Goal: Task Accomplishment & Management: Manage account settings

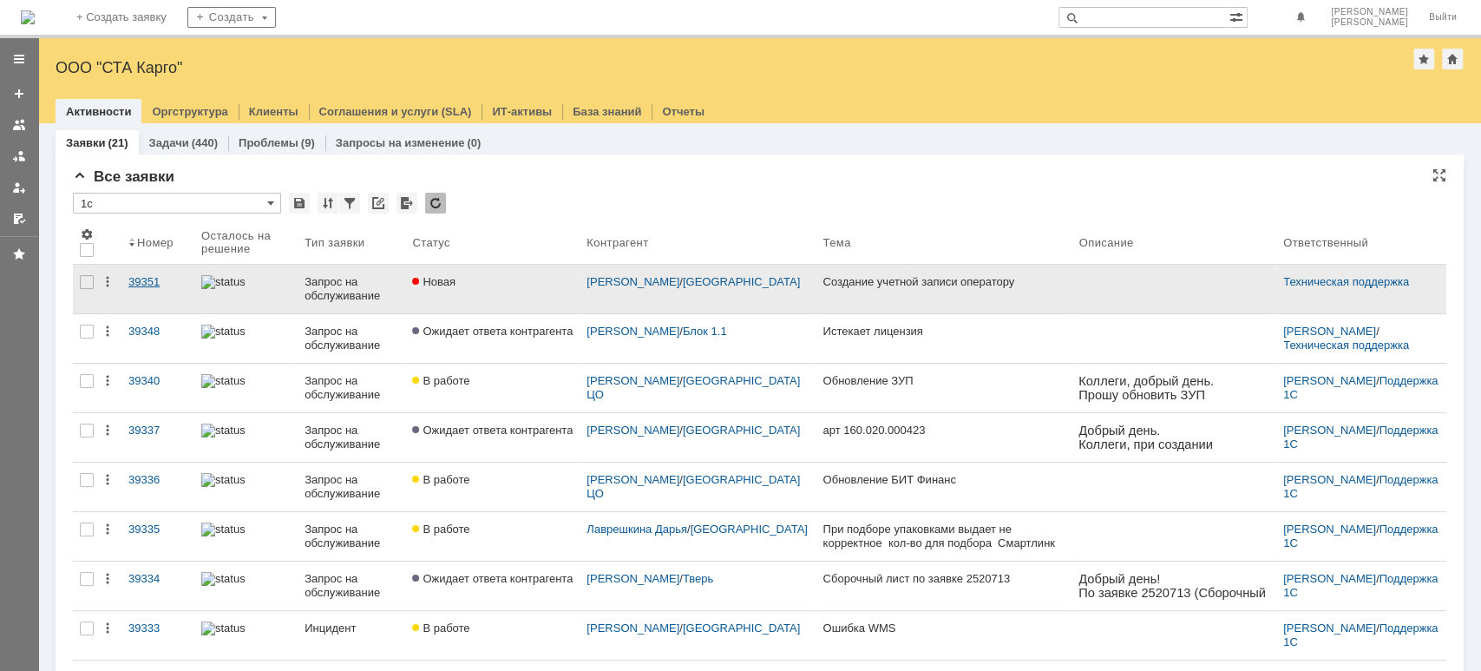
click at [154, 275] on div "39351" at bounding box center [157, 282] width 59 height 14
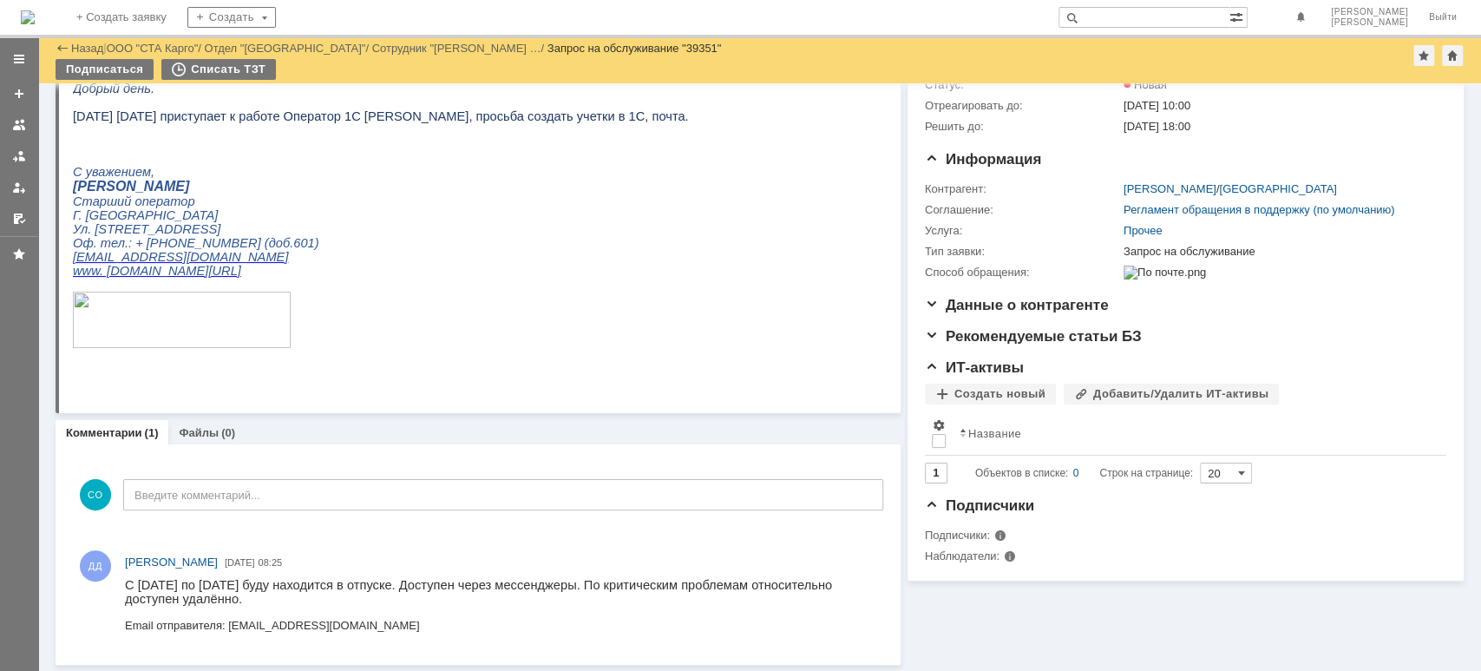
scroll to position [14, 0]
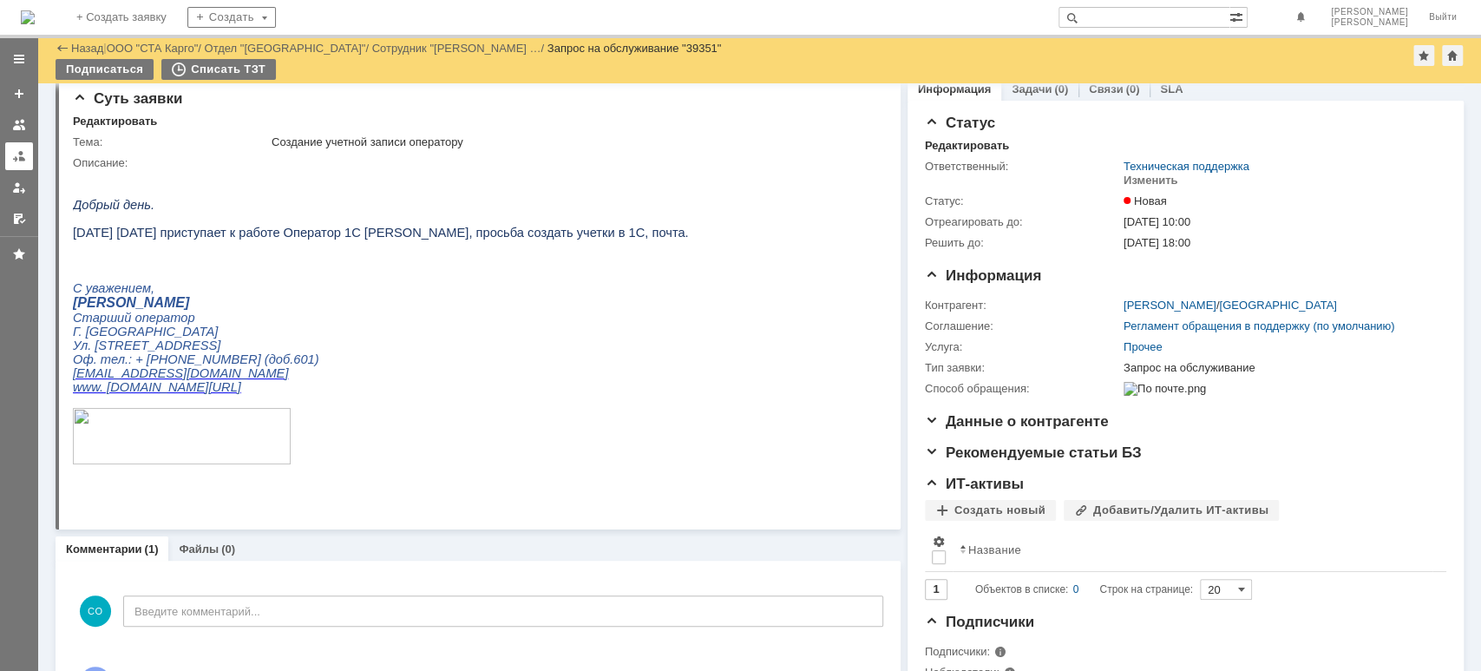
click at [10, 153] on link at bounding box center [19, 156] width 28 height 28
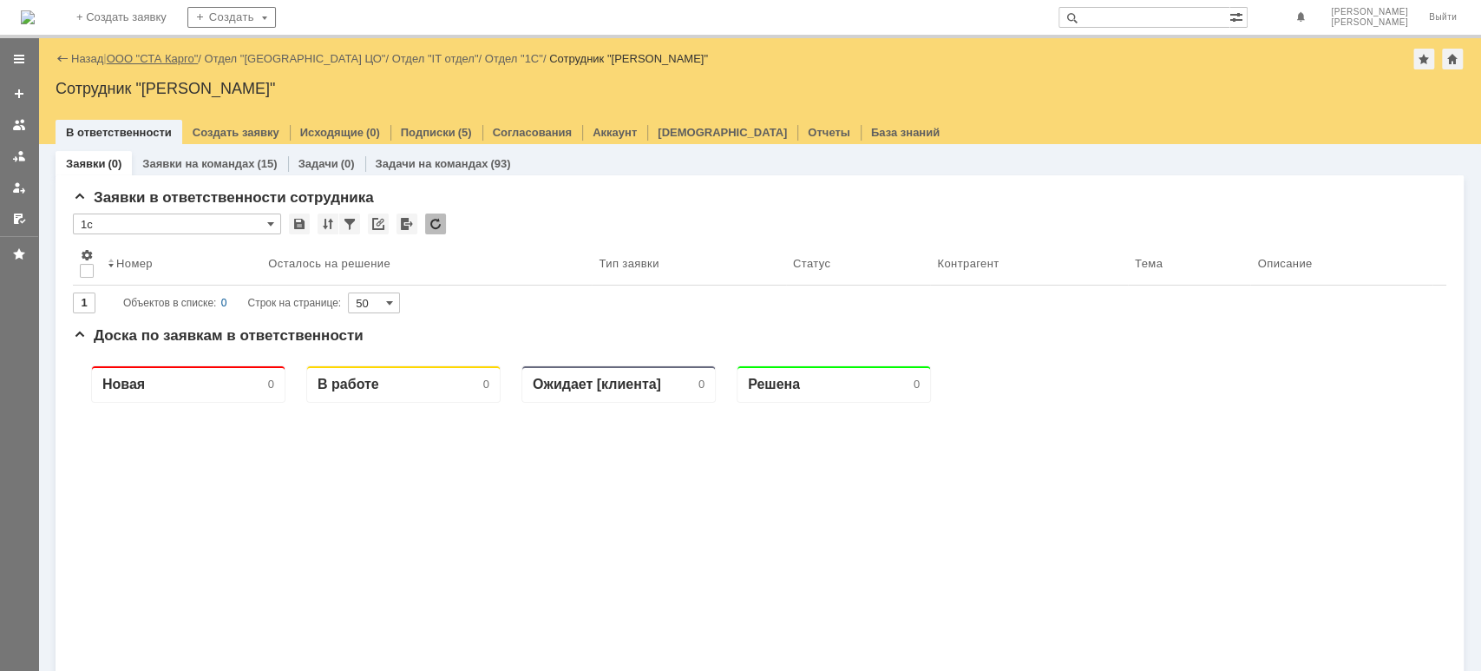
click at [134, 56] on link "ООО "СТА Карго"" at bounding box center [153, 58] width 92 height 13
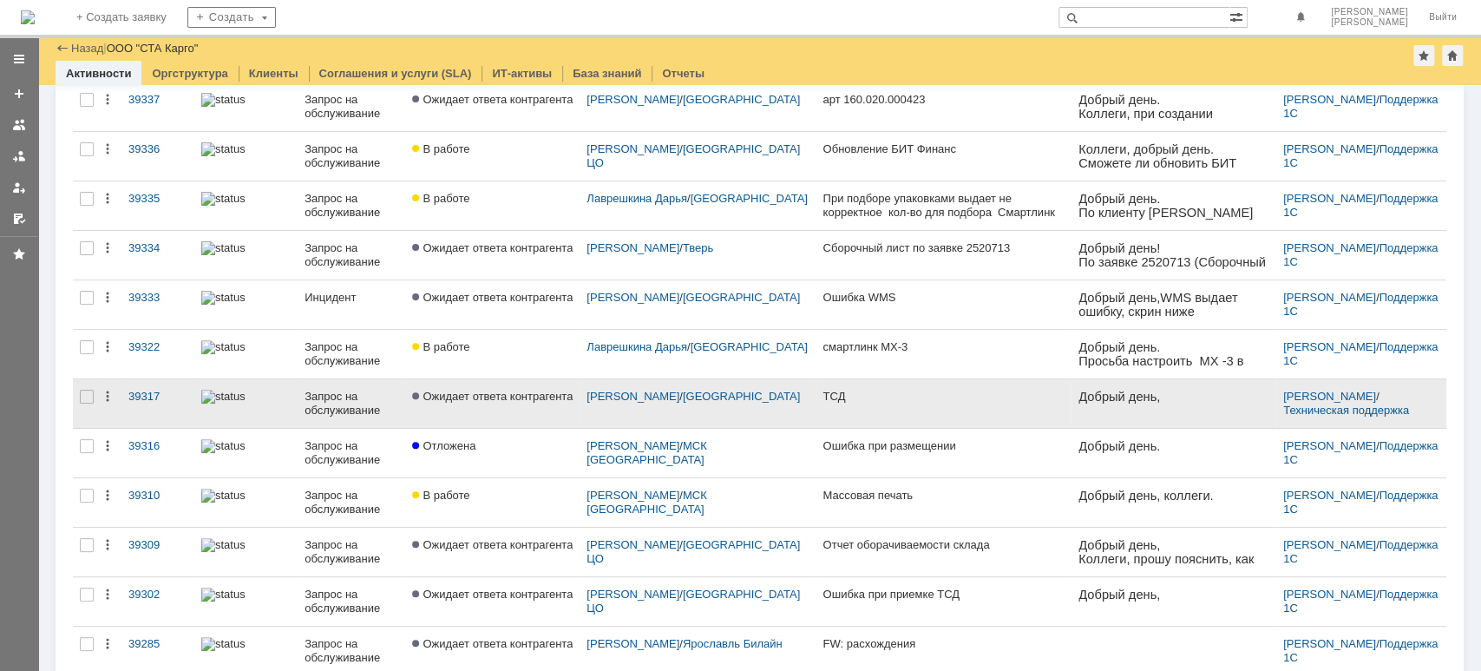
scroll to position [111, 0]
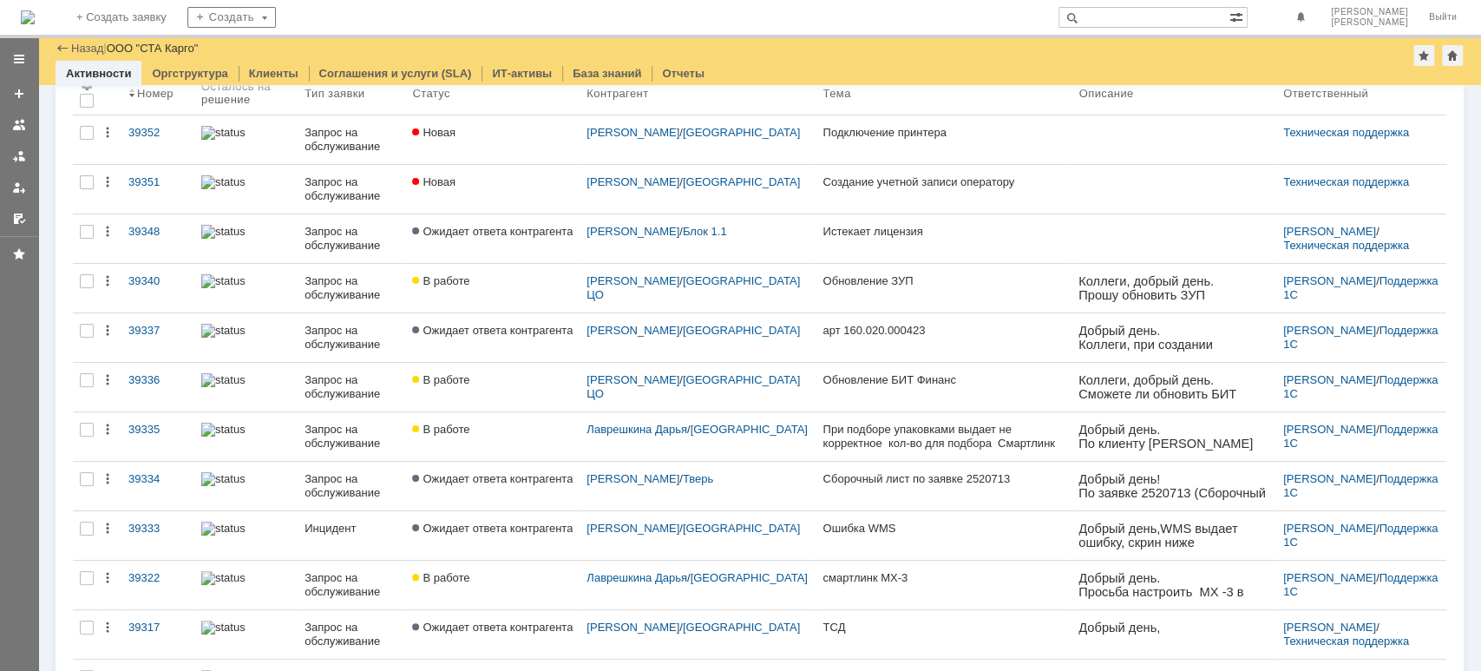
click at [13, 162] on link at bounding box center [19, 156] width 28 height 28
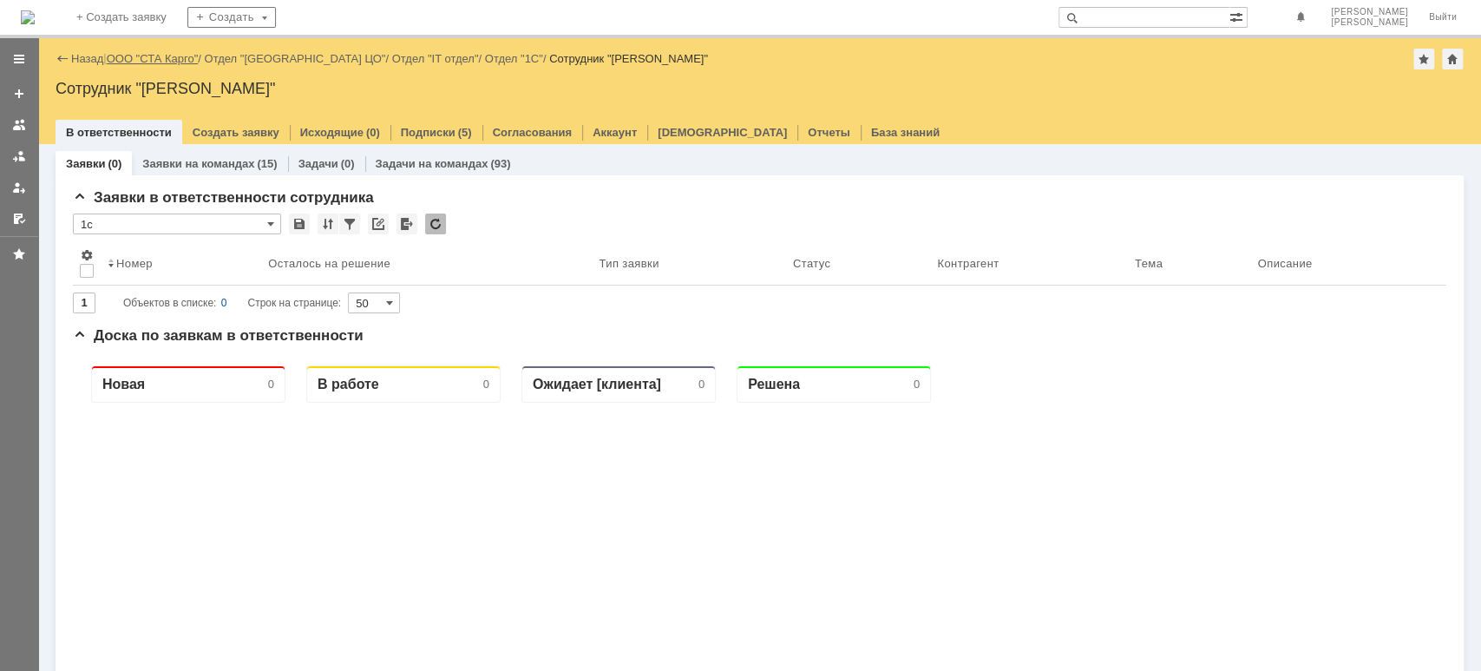
click at [157, 60] on link "ООО "СТА Карго"" at bounding box center [153, 58] width 92 height 13
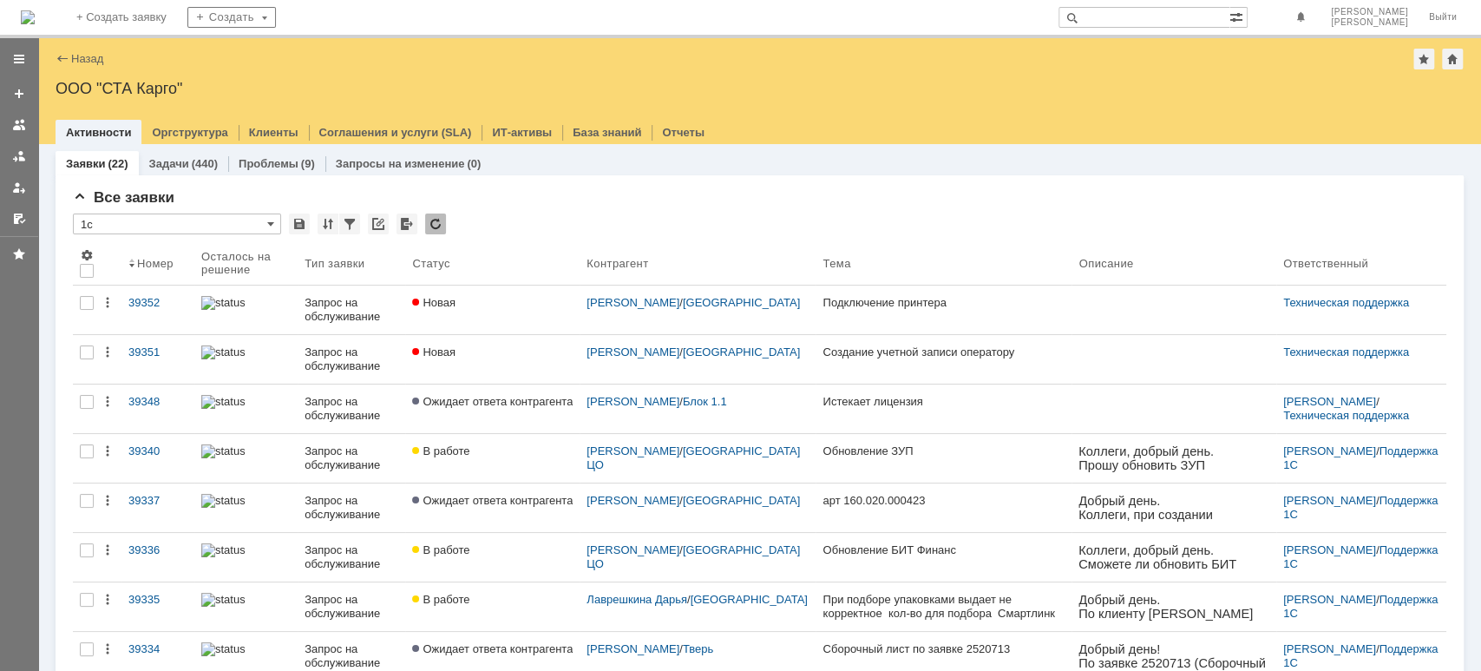
click at [14, 156] on div at bounding box center [19, 156] width 14 height 14
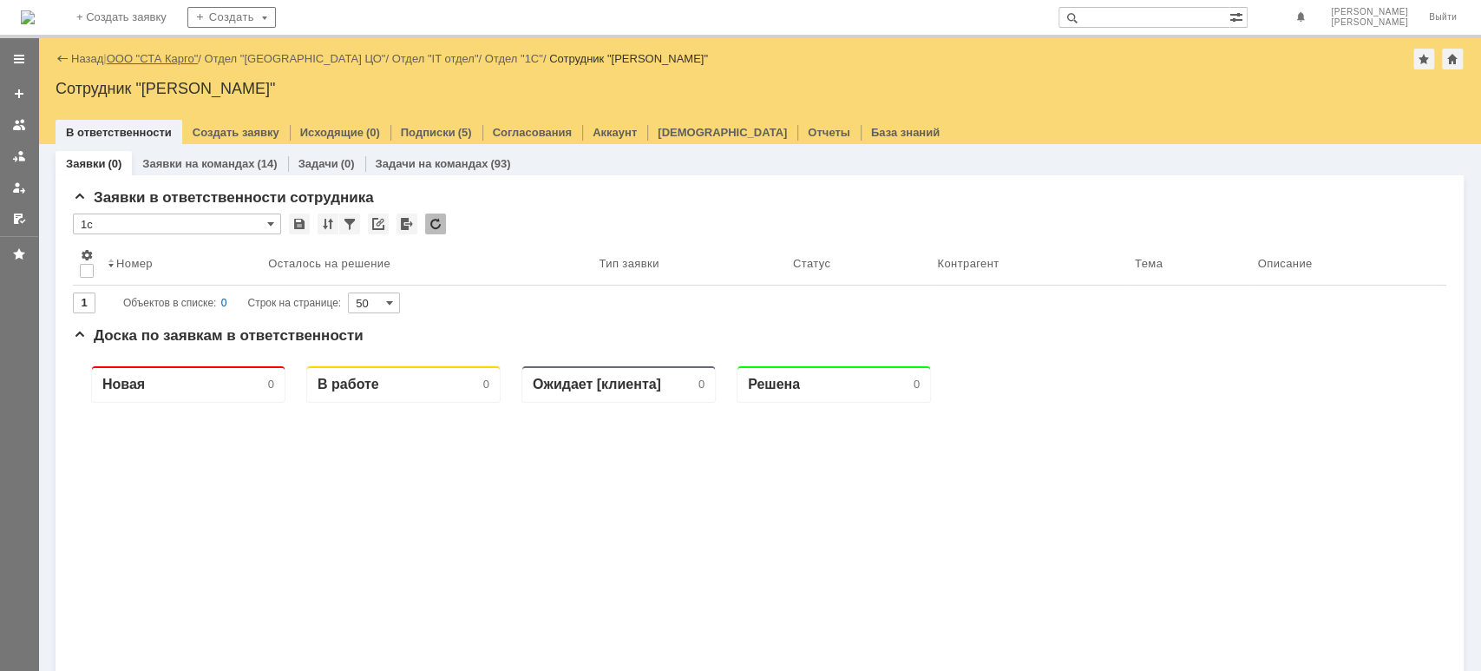
click at [153, 57] on link "ООО "СТА Карго"" at bounding box center [153, 58] width 92 height 13
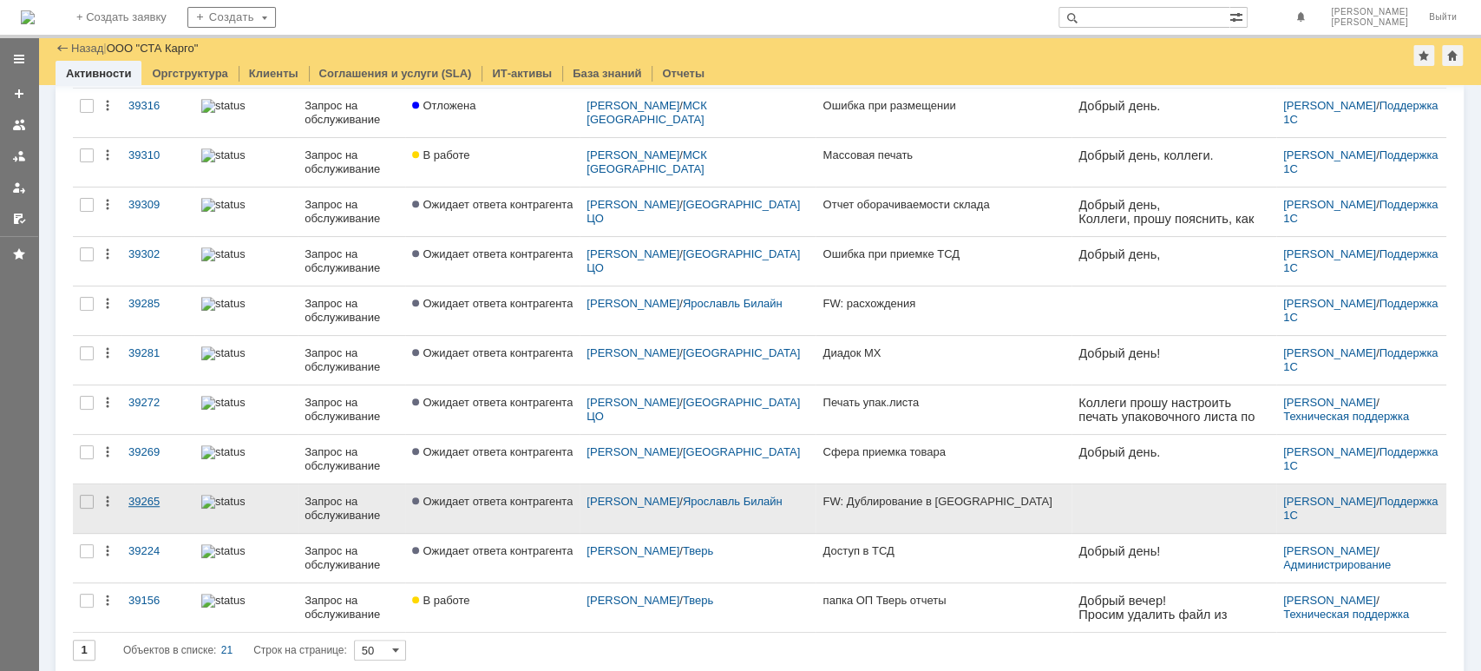
click at [133, 497] on div "39265" at bounding box center [157, 502] width 59 height 14
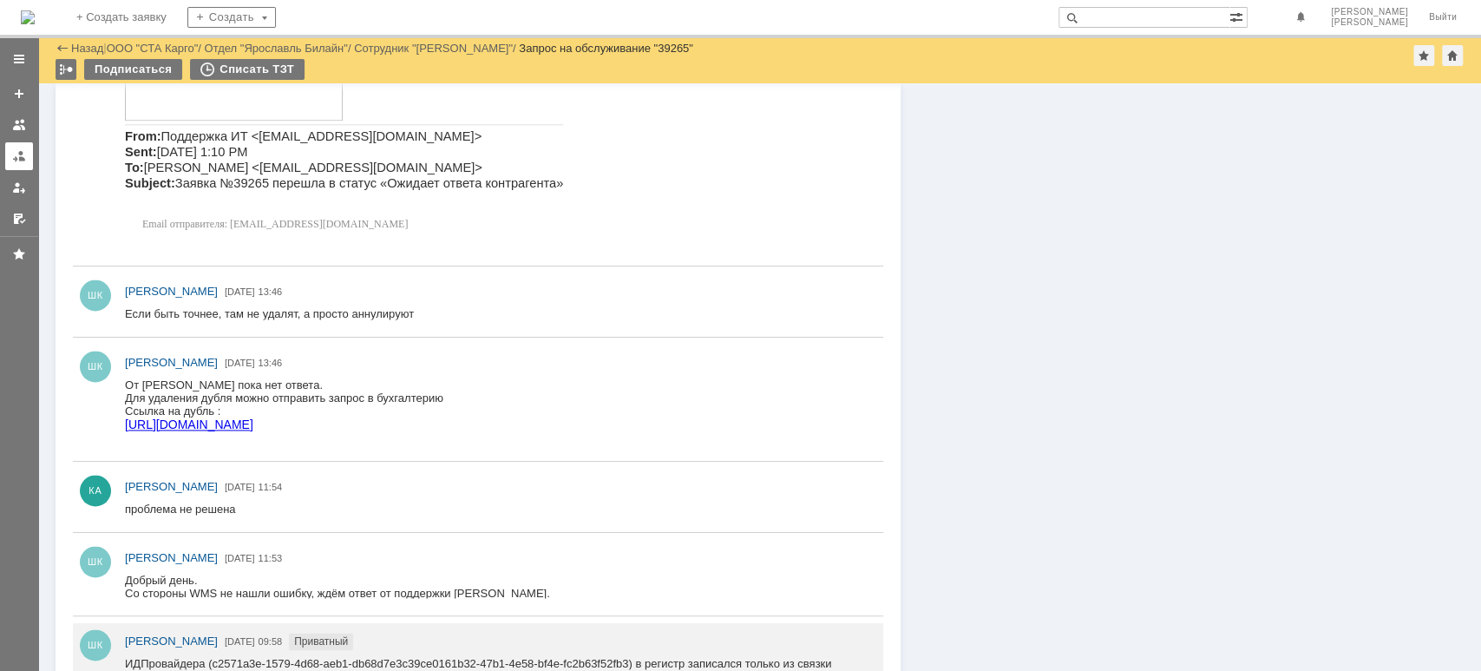
click at [21, 156] on div at bounding box center [19, 156] width 14 height 14
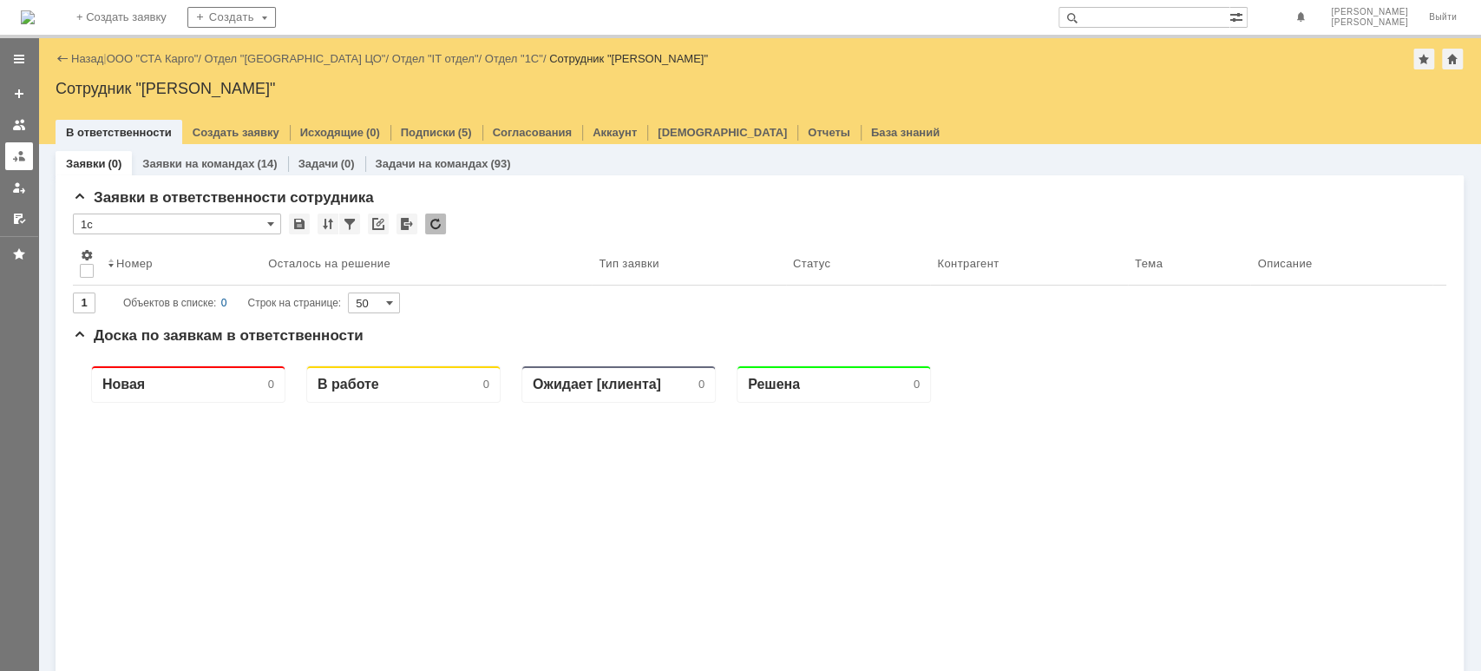
click at [10, 154] on link at bounding box center [19, 156] width 28 height 28
click at [134, 59] on link "ООО "СТА Карго"" at bounding box center [153, 58] width 92 height 13
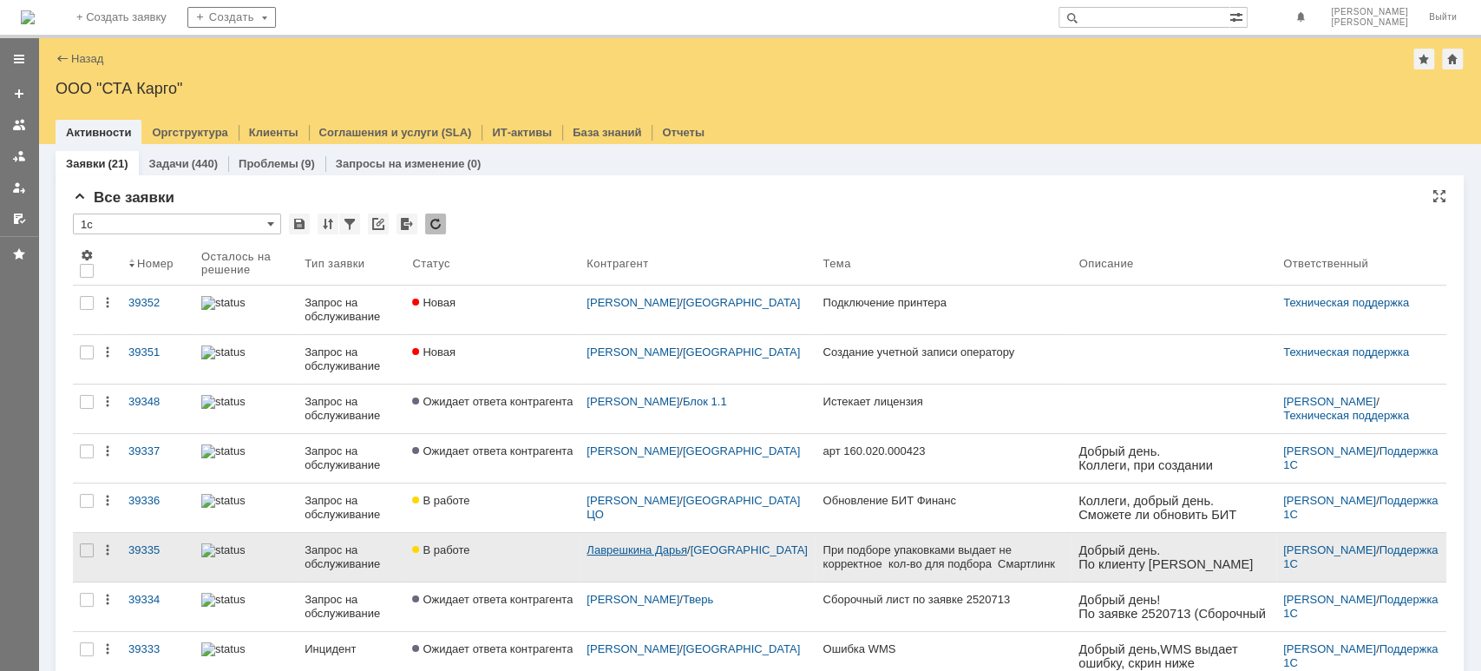
click at [659, 550] on link "Лаврешкина Дарья" at bounding box center [637, 549] width 101 height 13
click at [823, 555] on div "При подборе упаковками выдает не корректное кол-во для подбора Смартлинк новая …" at bounding box center [944, 557] width 242 height 28
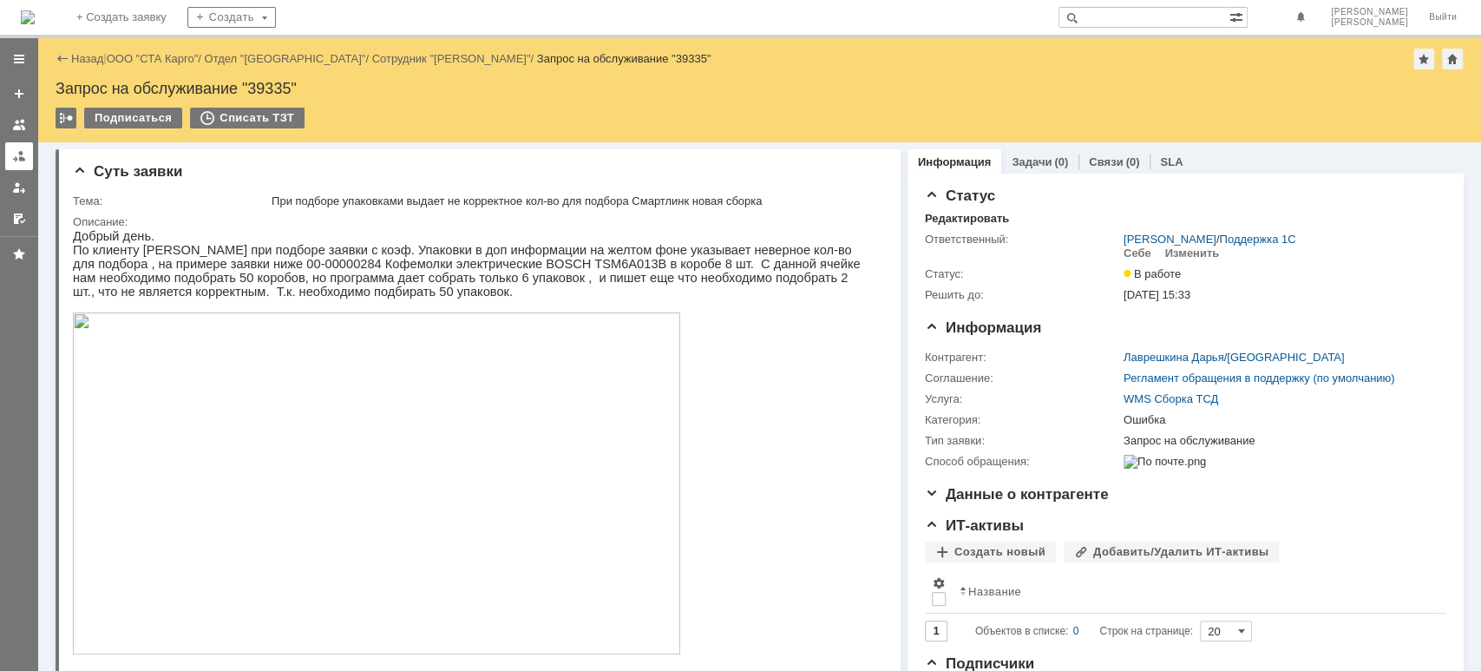
click at [27, 153] on link at bounding box center [19, 156] width 28 height 28
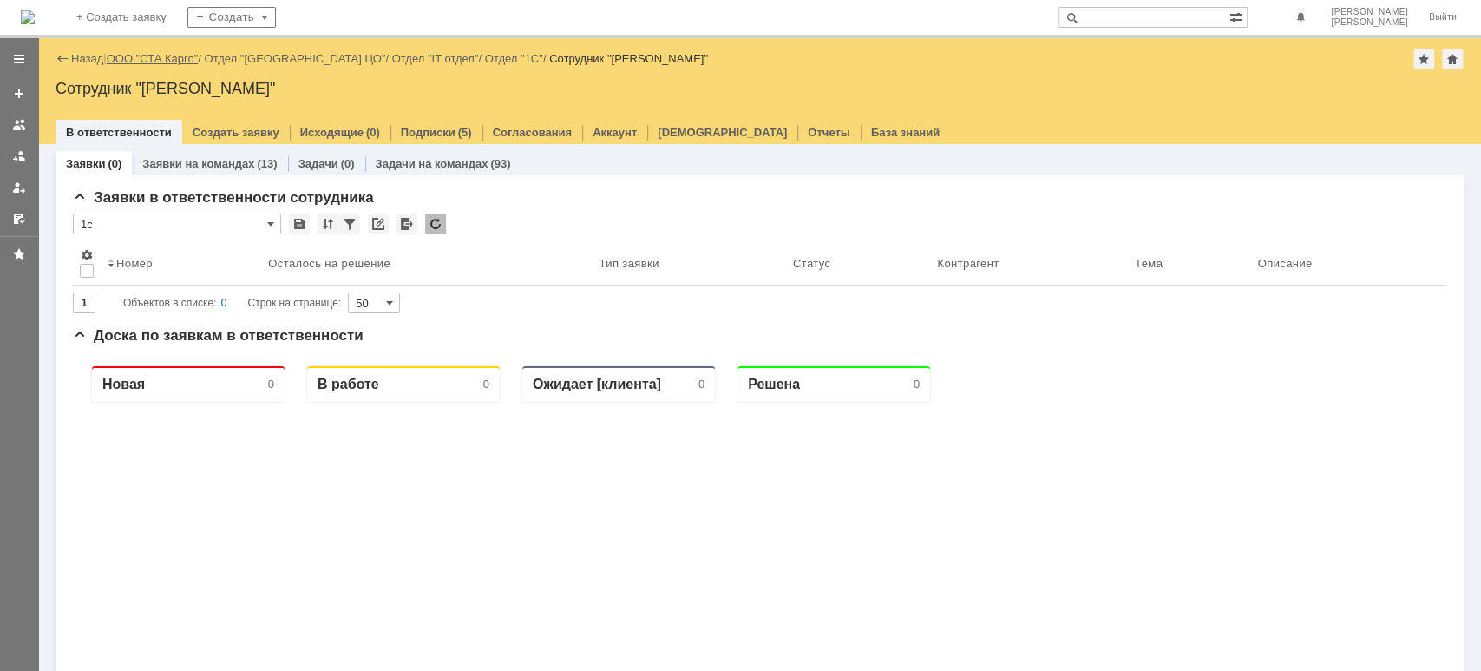
click at [154, 56] on link "ООО "СТА Карго"" at bounding box center [153, 58] width 92 height 13
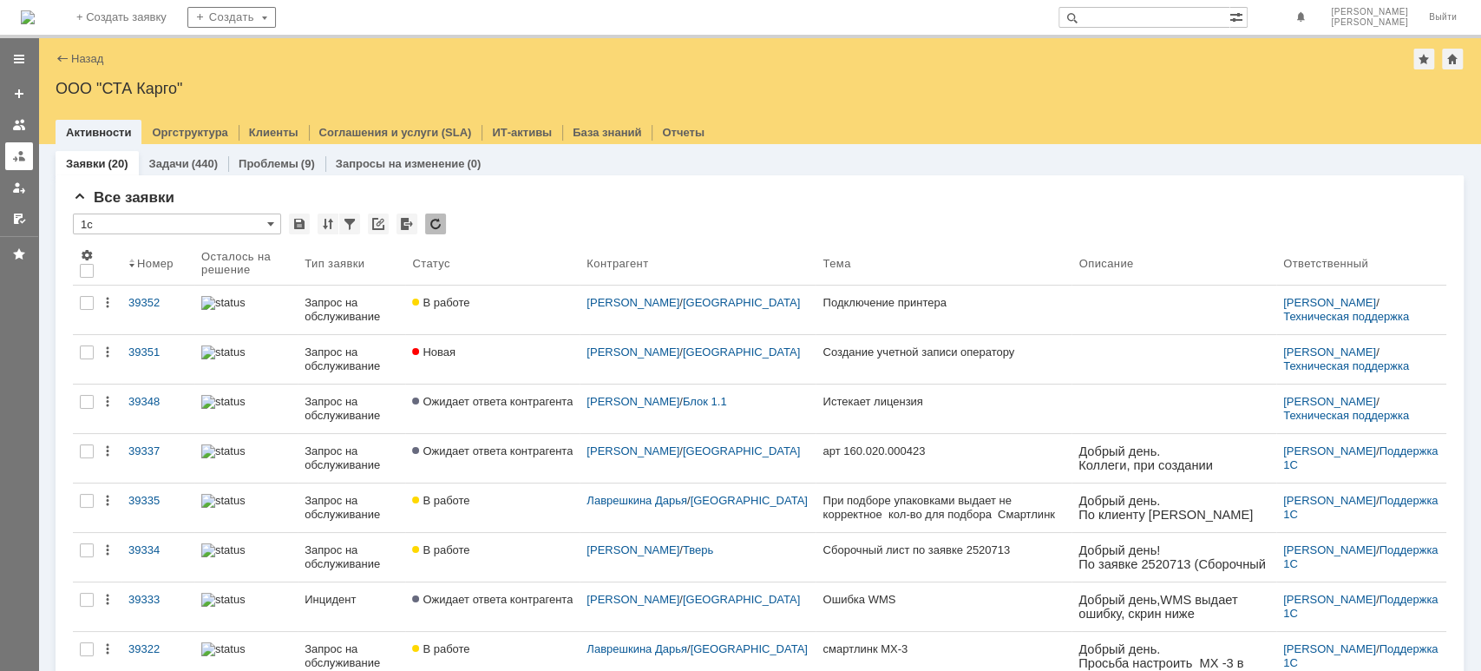
click at [25, 157] on div at bounding box center [19, 156] width 14 height 14
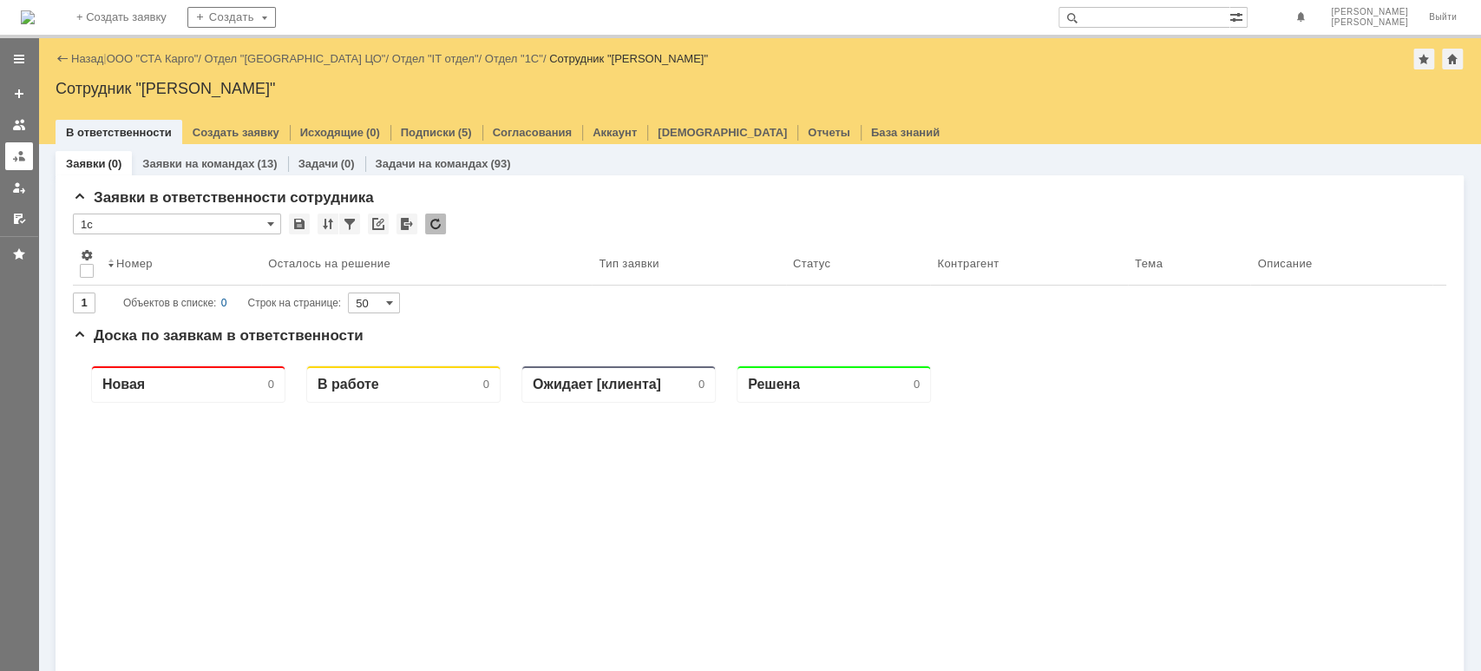
click at [15, 158] on div at bounding box center [19, 156] width 14 height 14
drag, startPoint x: 161, startPoint y: 56, endPoint x: 167, endPoint y: 88, distance: 32.8
click at [160, 56] on link "ООО "СТА Карго"" at bounding box center [153, 58] width 92 height 13
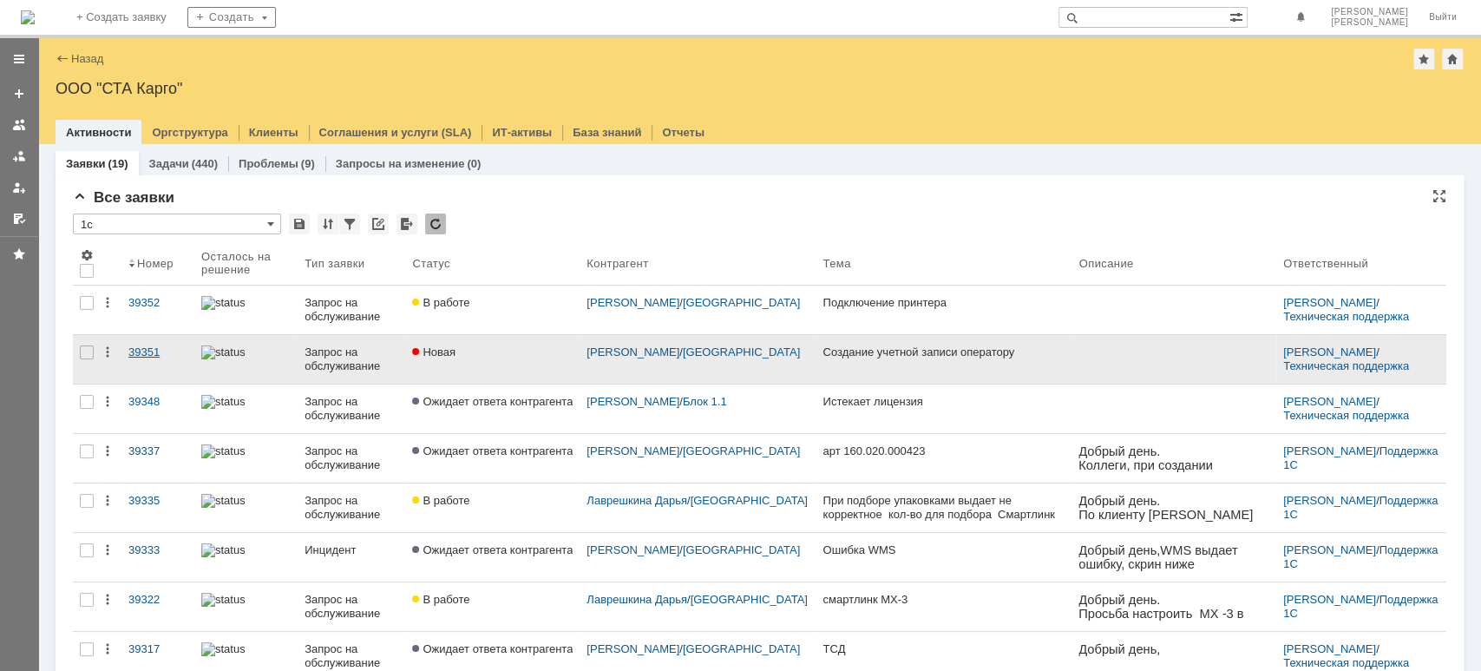
click at [136, 352] on div "39351" at bounding box center [157, 352] width 59 height 14
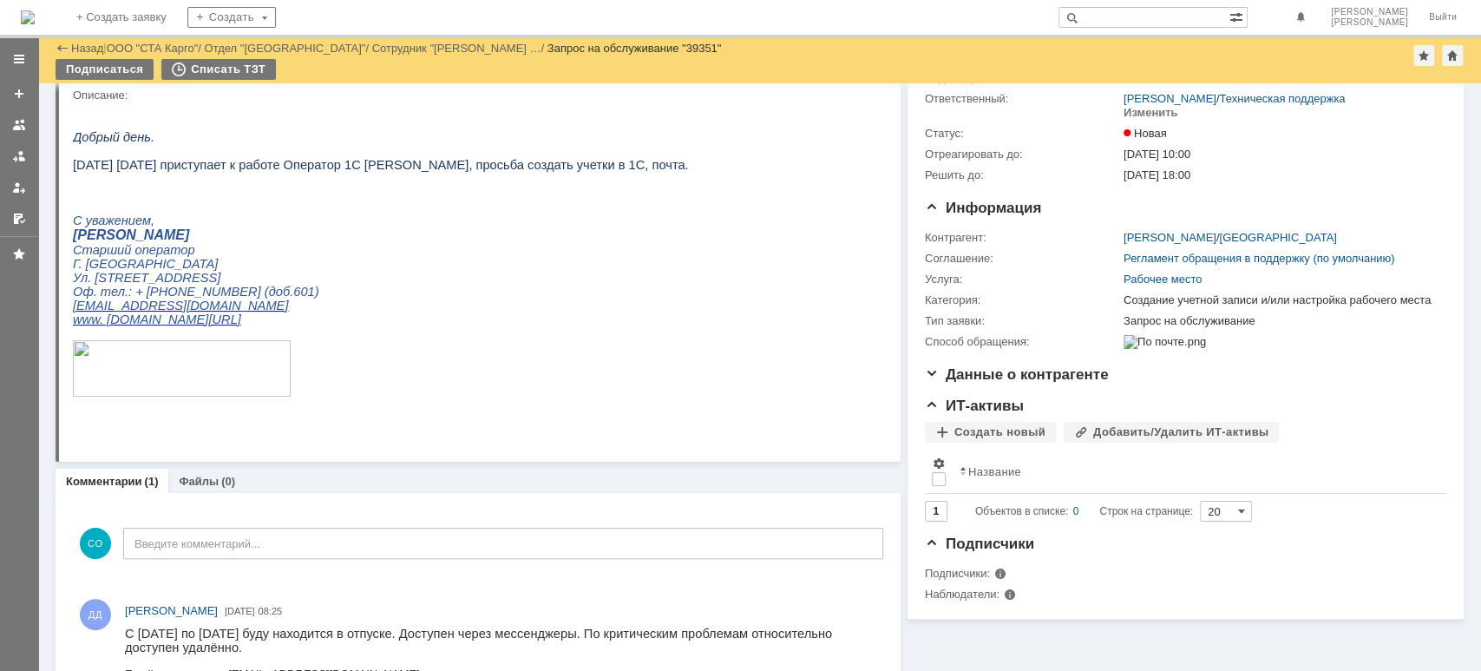
scroll to position [130, 0]
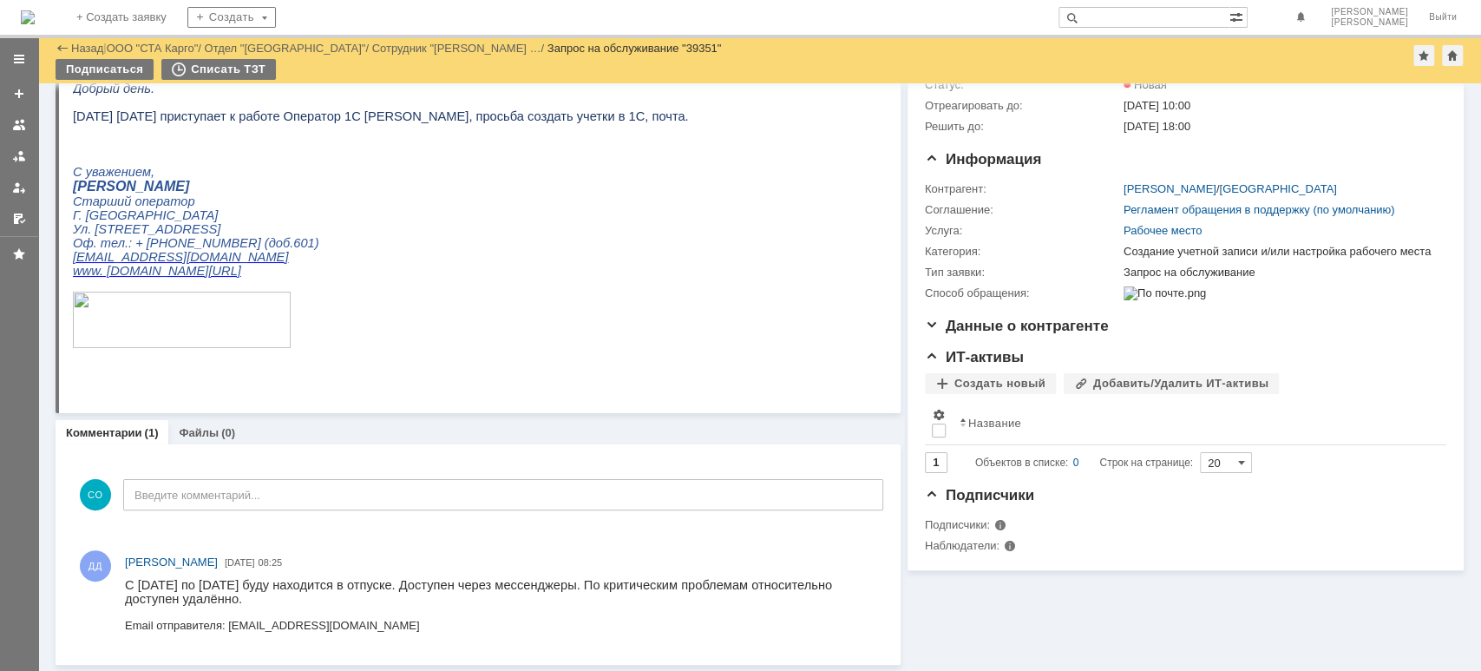
click at [6, 154] on link at bounding box center [19, 156] width 28 height 28
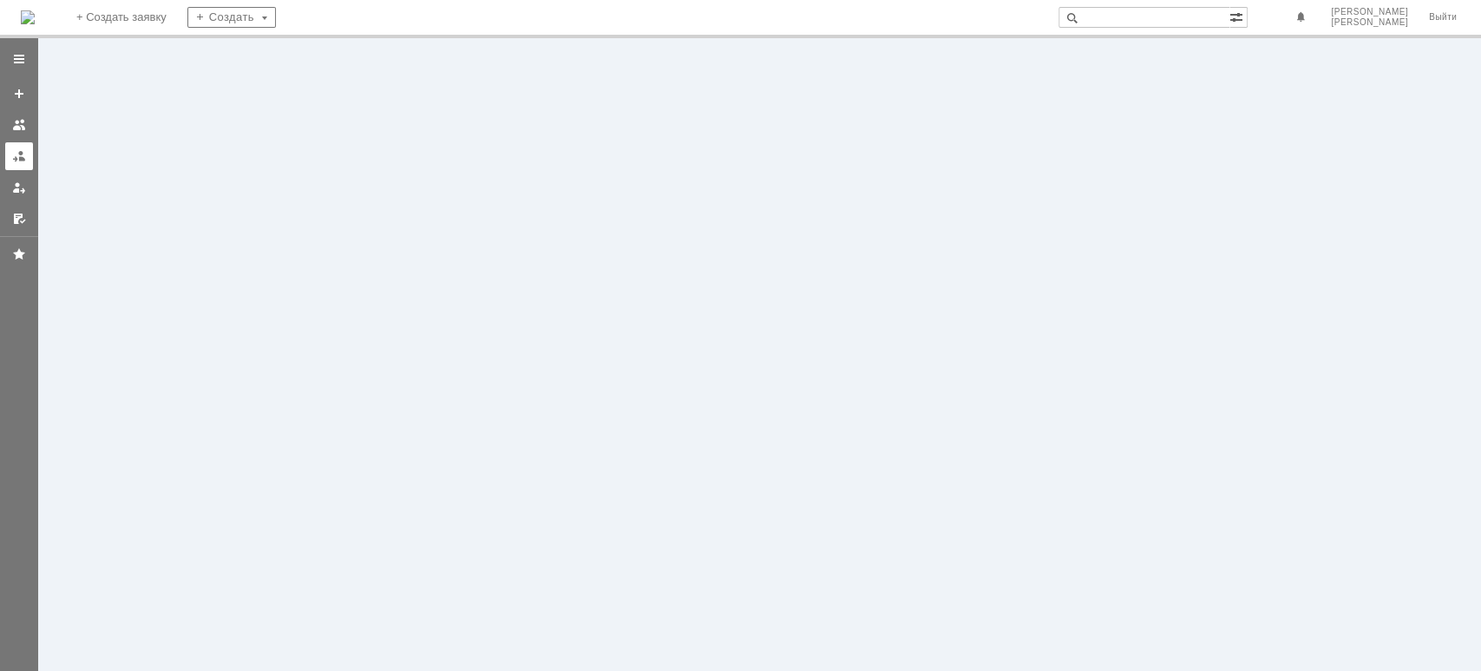
click at [16, 153] on div at bounding box center [19, 156] width 14 height 14
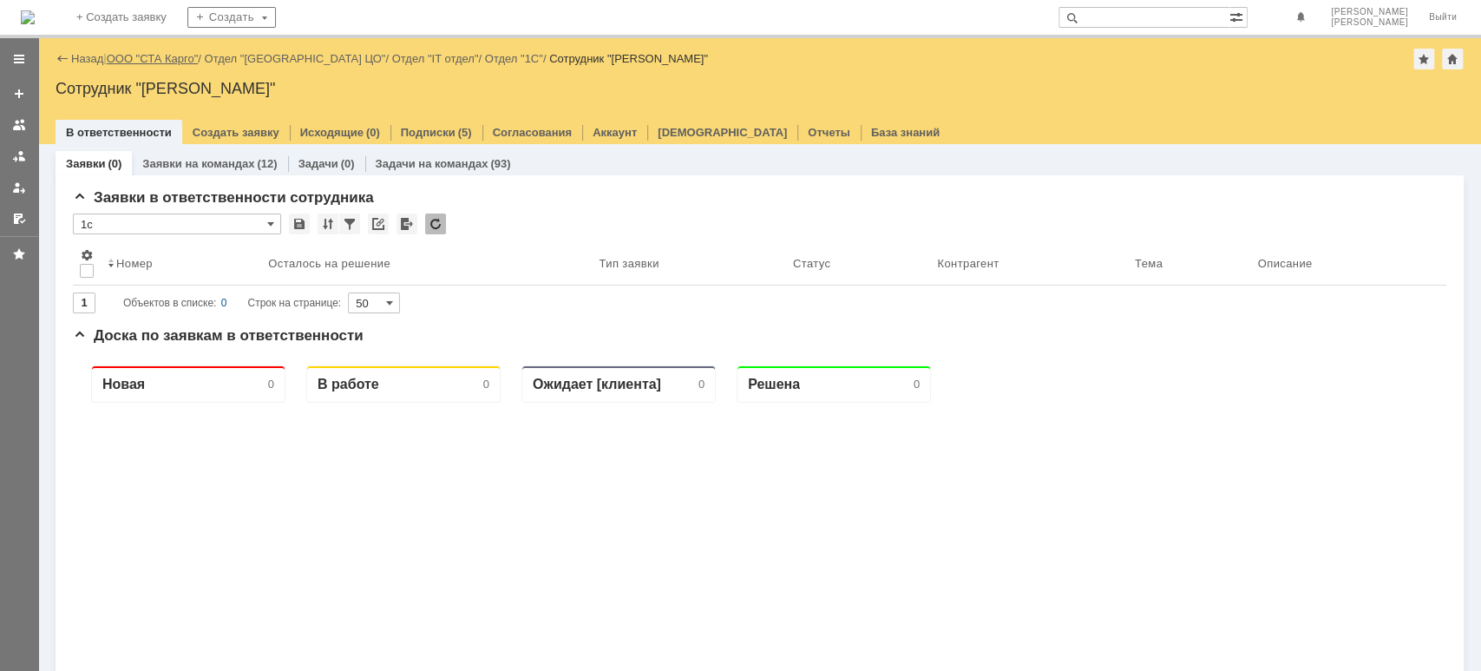
click at [160, 59] on link "ООО "СТА Карго"" at bounding box center [153, 58] width 92 height 13
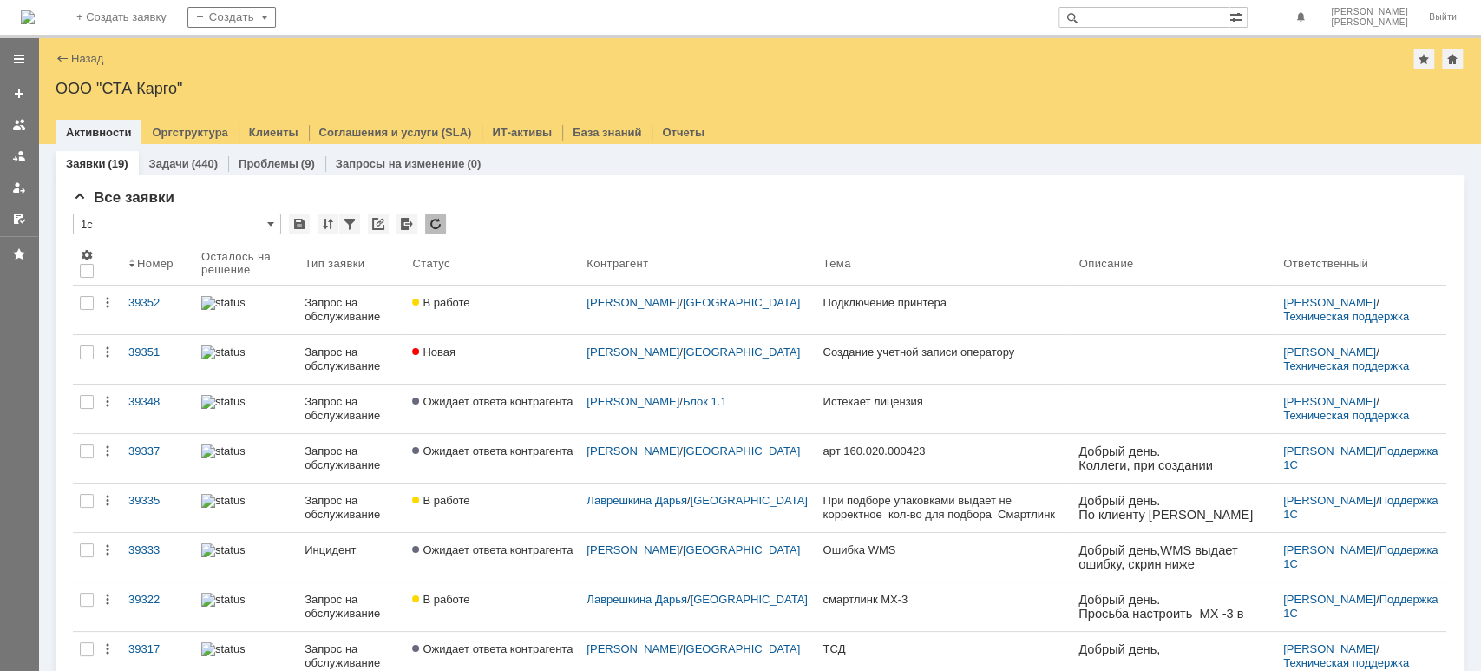
click at [22, 154] on div at bounding box center [19, 156] width 14 height 14
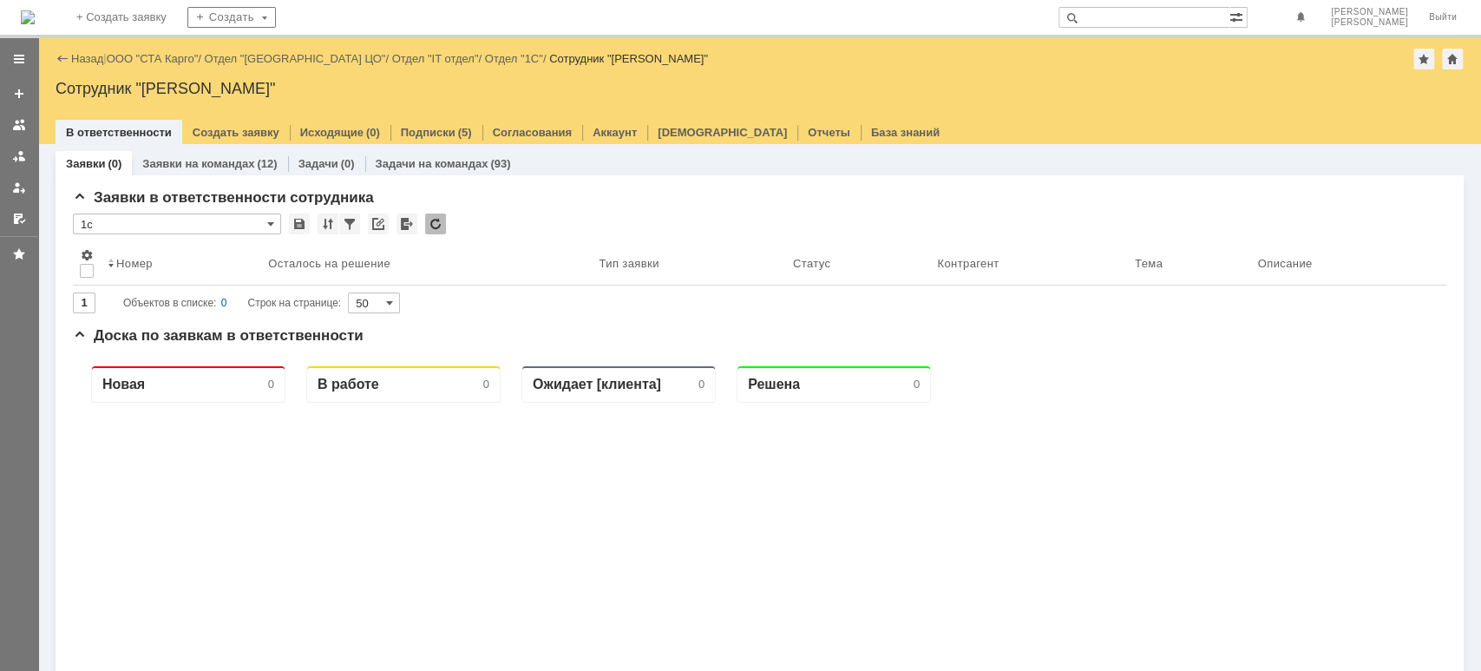
click at [167, 55] on link "ООО "СТА Карго"" at bounding box center [153, 58] width 92 height 13
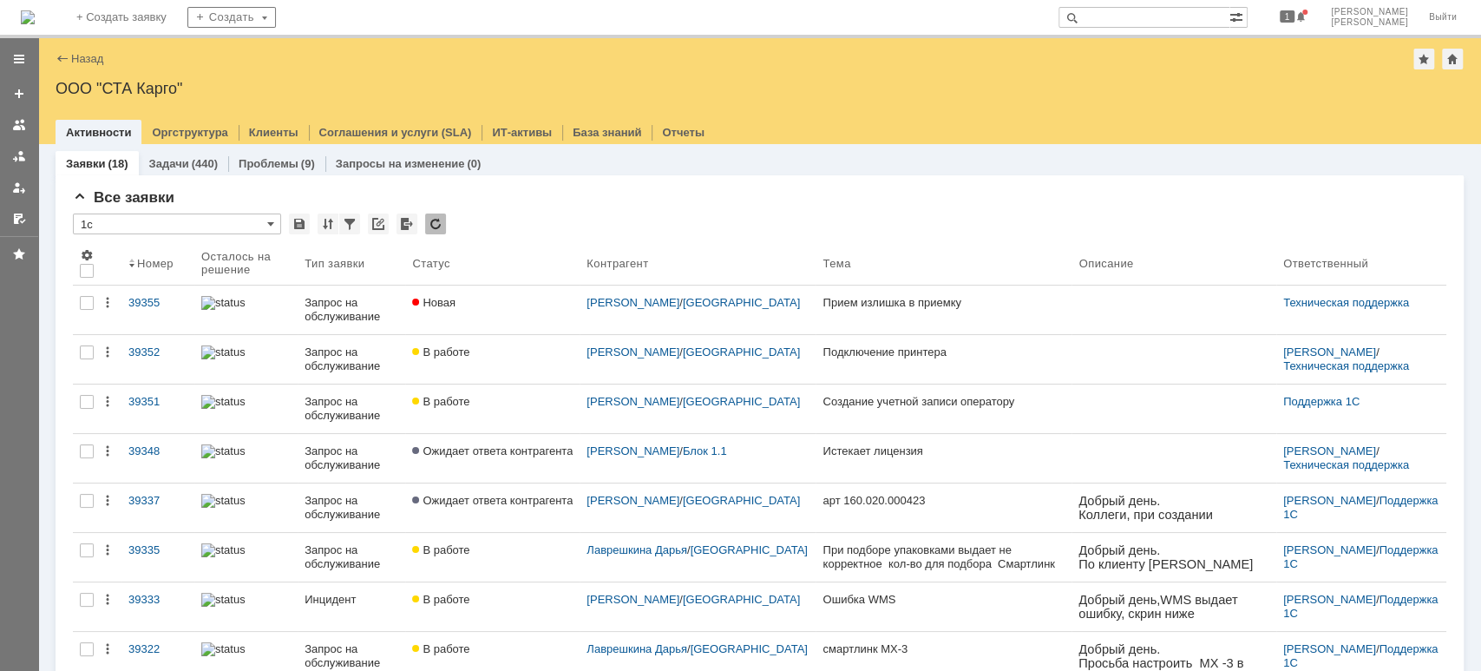
click at [1174, 19] on input "text" at bounding box center [1144, 17] width 171 height 21
type input "39335"
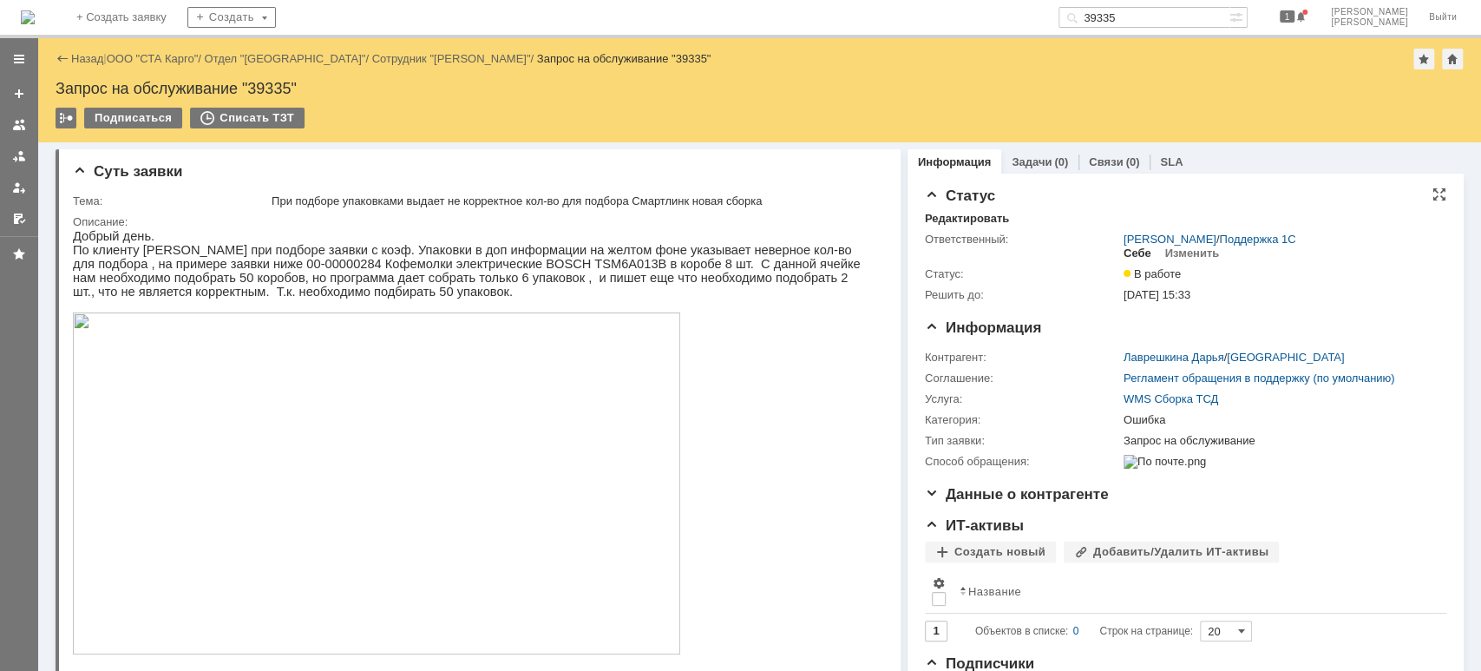
click at [1124, 253] on div "Себе" at bounding box center [1138, 253] width 28 height 14
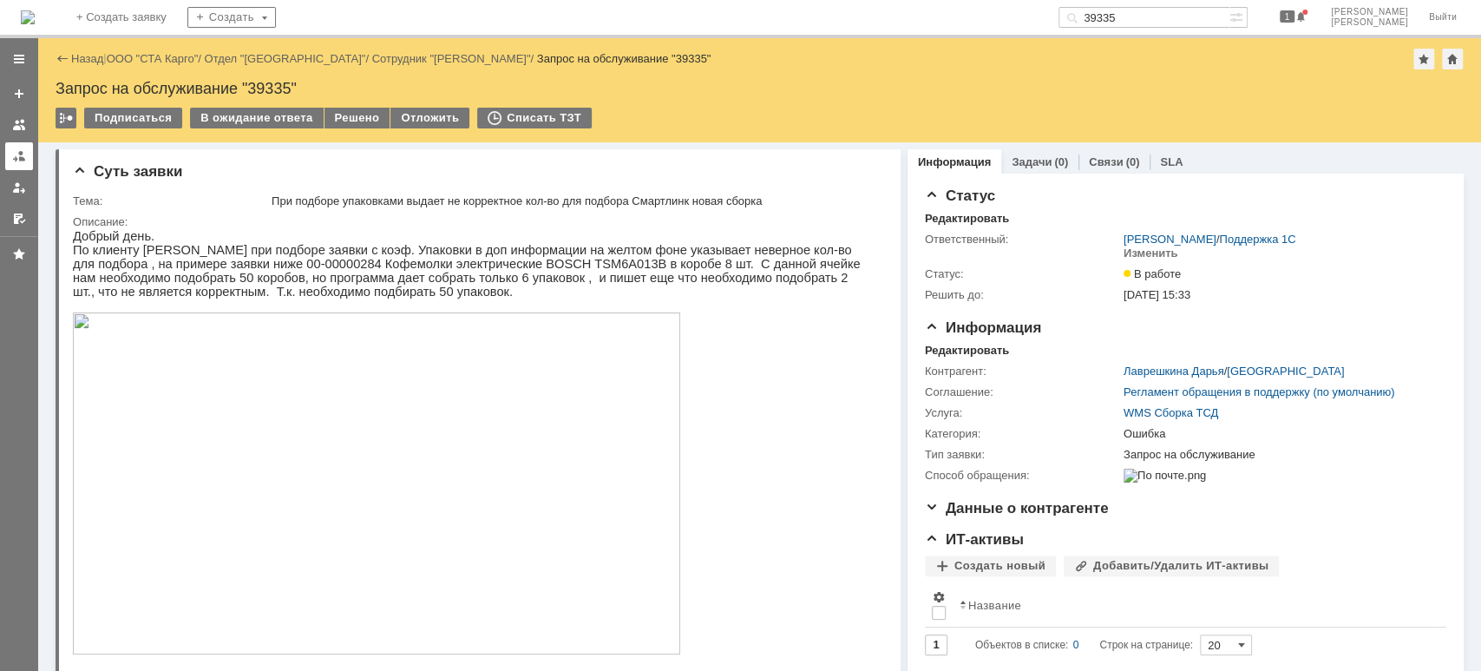
click at [14, 154] on div at bounding box center [19, 156] width 14 height 14
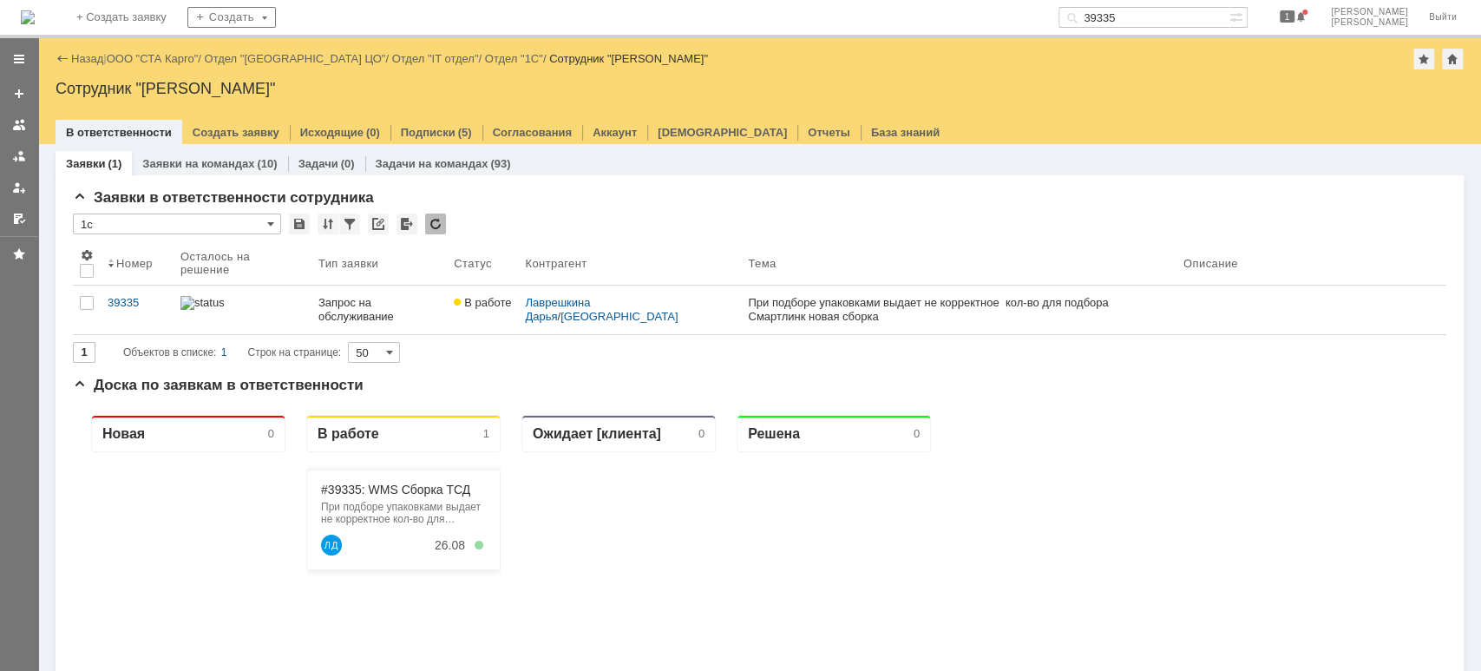
click at [164, 67] on div "Назад | ООО "СТА Карго" / Отдел "[GEOGRAPHIC_DATA] ЦО" / Отдел "IT отдел" / Отд…" at bounding box center [760, 59] width 1408 height 21
click at [163, 61] on link "ООО "СТА Карго"" at bounding box center [153, 58] width 92 height 13
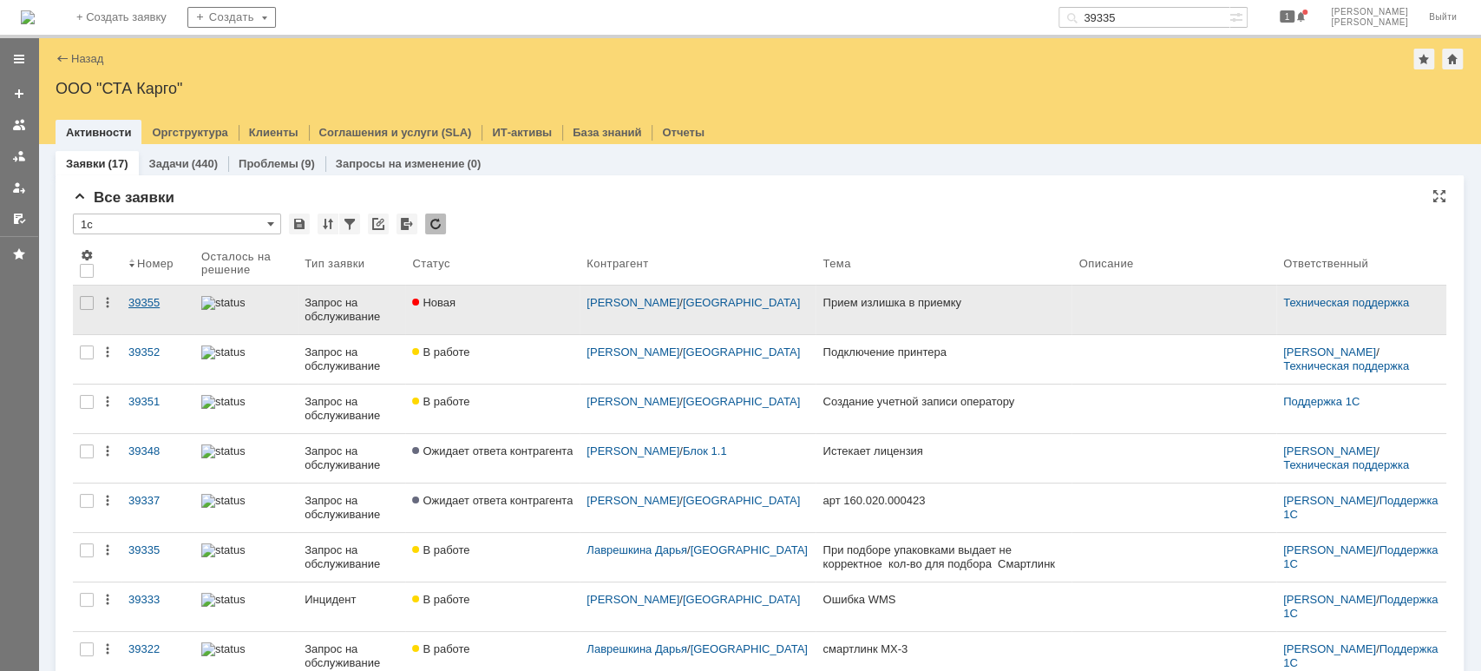
click at [146, 299] on div "39355" at bounding box center [157, 303] width 59 height 14
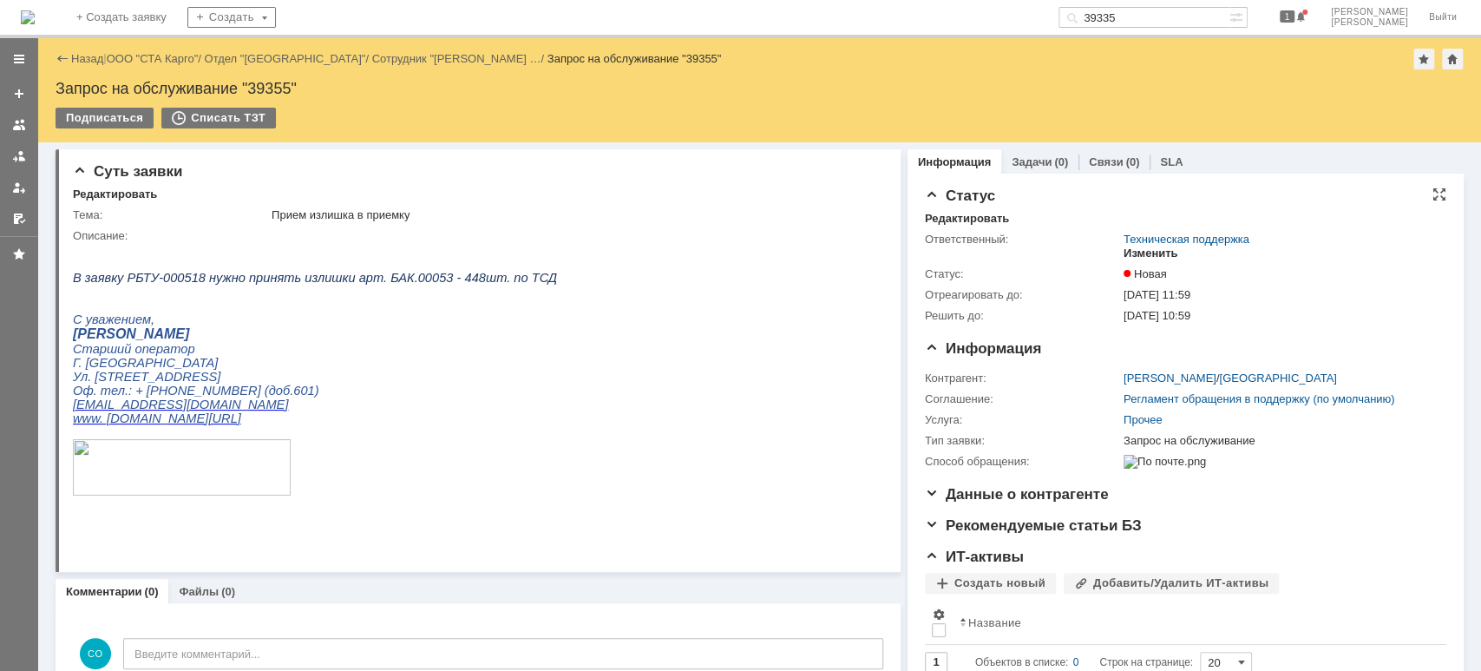
click at [1158, 259] on div "Изменить" at bounding box center [1151, 253] width 55 height 14
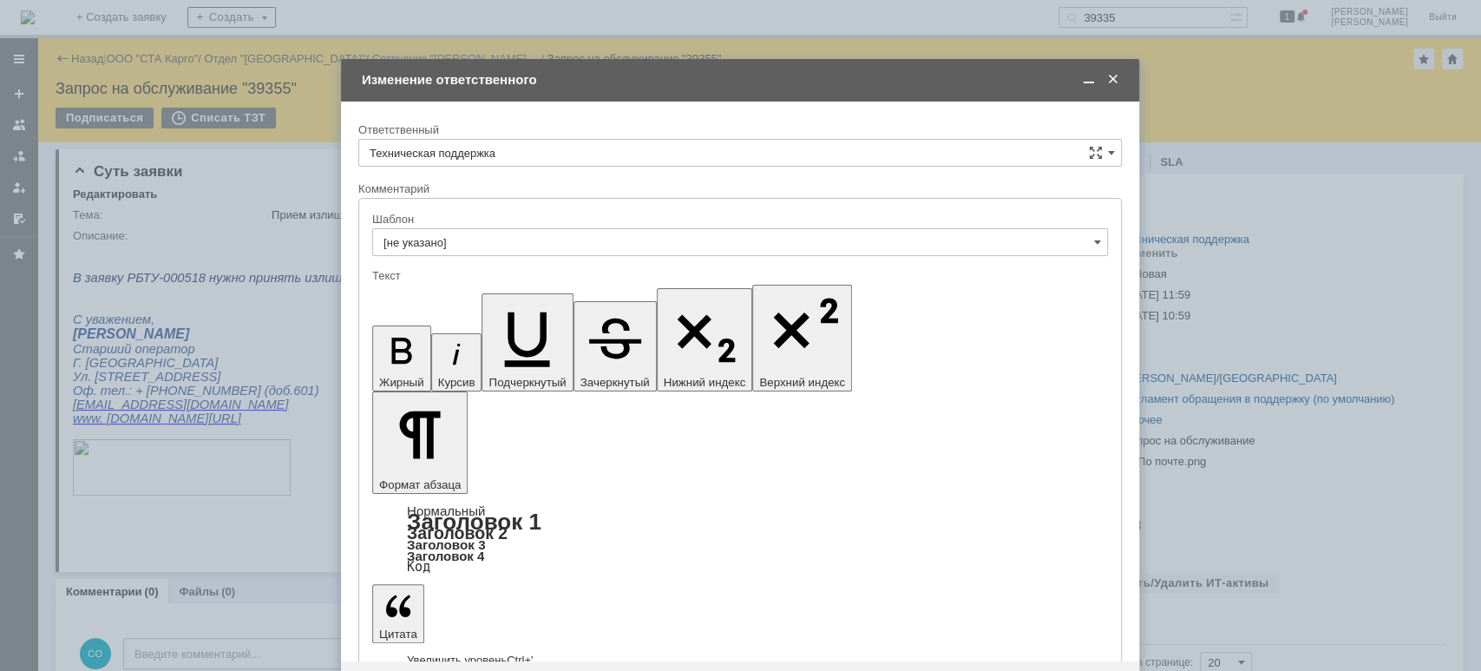
click at [541, 139] on div "Ответственный Техническая поддержка себе своей команде" at bounding box center [740, 151] width 764 height 59
click at [542, 153] on input "Техническая поддержка" at bounding box center [740, 153] width 764 height 28
click at [515, 235] on span "[PERSON_NAME]" at bounding box center [740, 242] width 741 height 14
type input "[PERSON_NAME]"
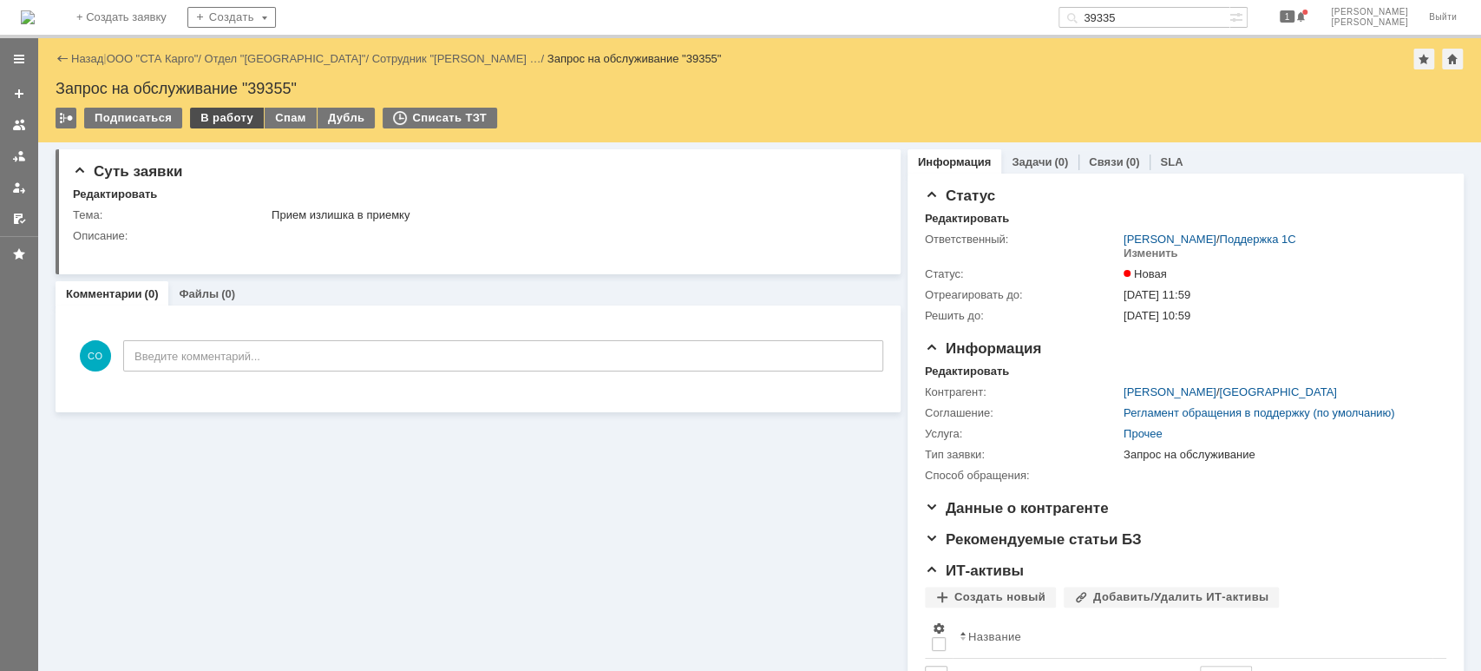
click at [222, 119] on div "В работу" at bounding box center [227, 118] width 74 height 21
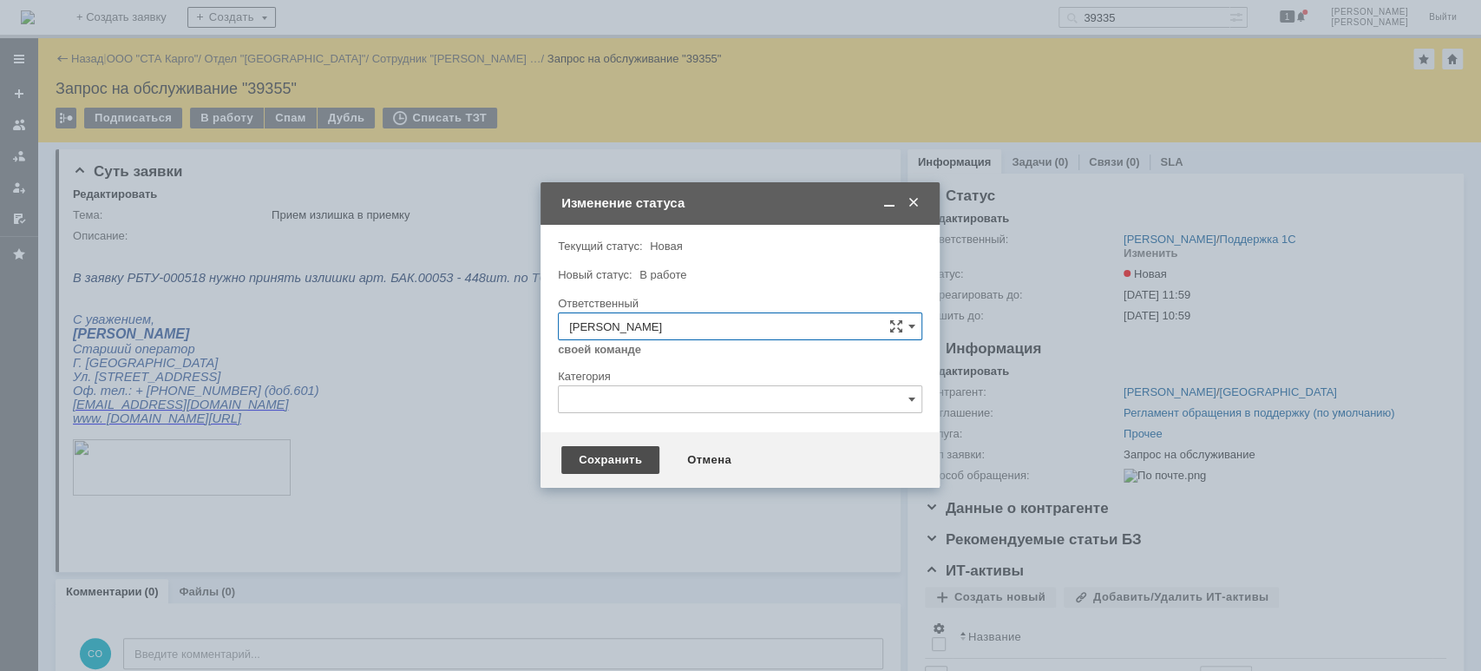
click at [607, 465] on div "Сохранить" at bounding box center [610, 460] width 98 height 28
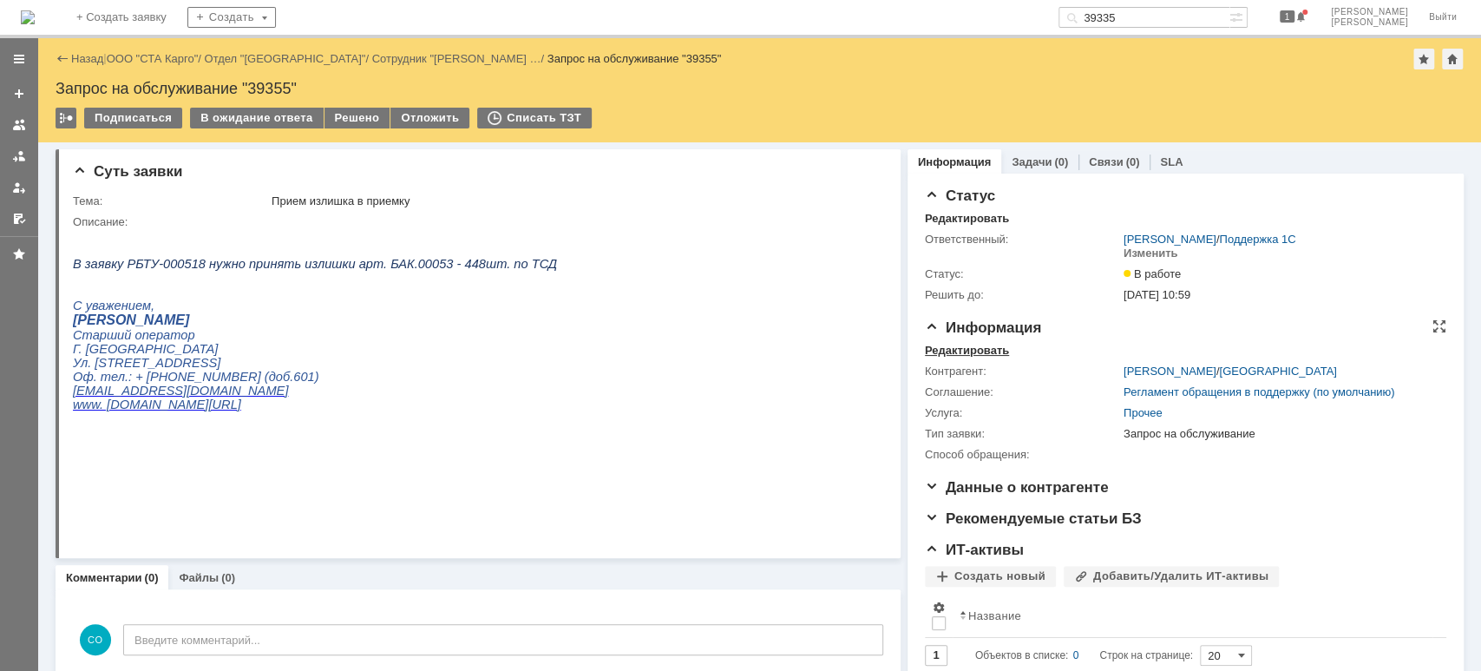
click at [973, 351] on div "Редактировать" at bounding box center [967, 351] width 84 height 14
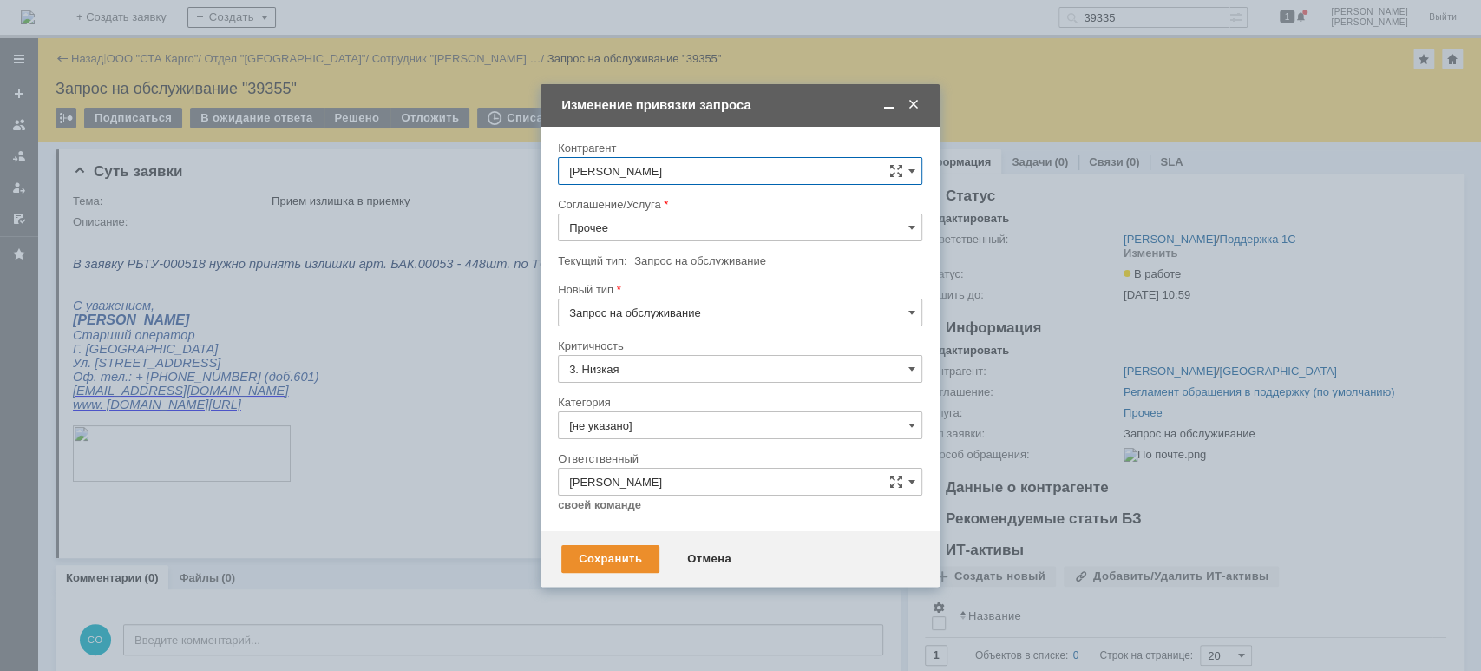
click at [636, 228] on input "Прочее" at bounding box center [740, 227] width 364 height 28
click at [718, 371] on span "WMS Приёмка" at bounding box center [740, 370] width 342 height 14
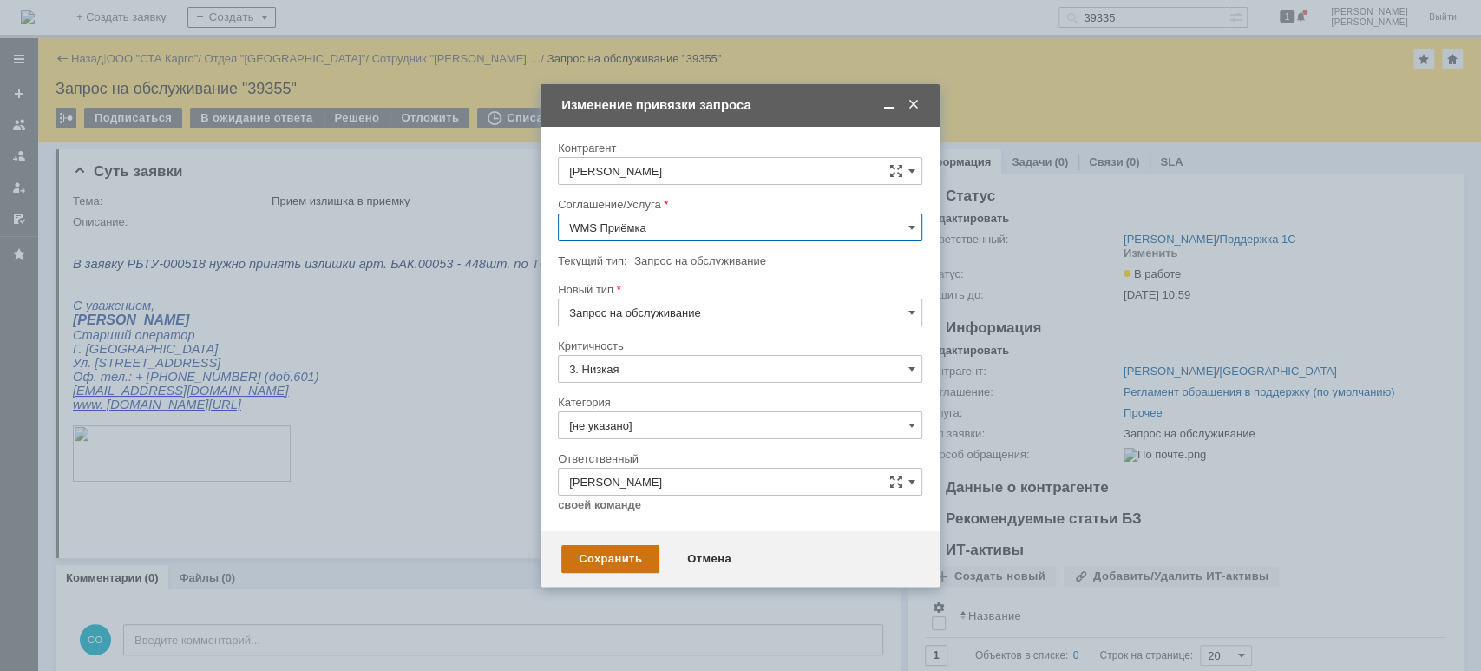
type input "WMS Приёмка"
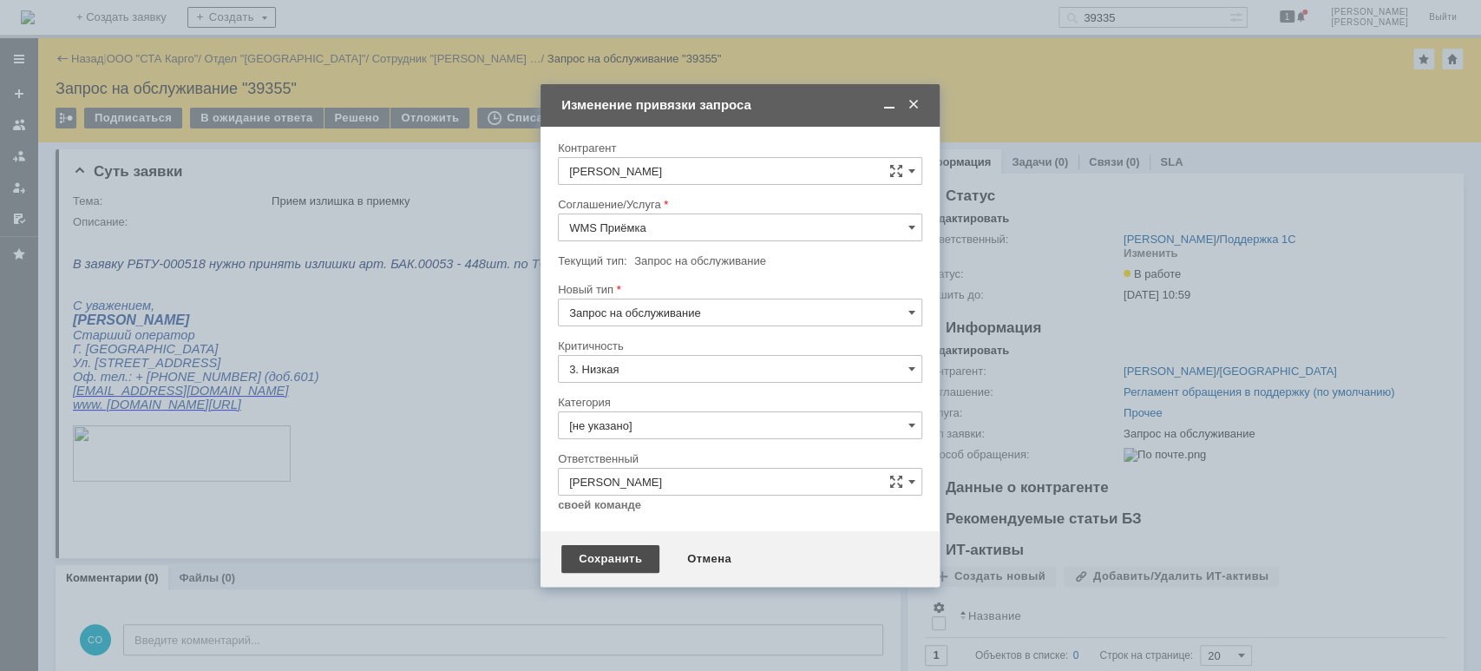
click at [621, 553] on div "Сохранить" at bounding box center [610, 559] width 98 height 28
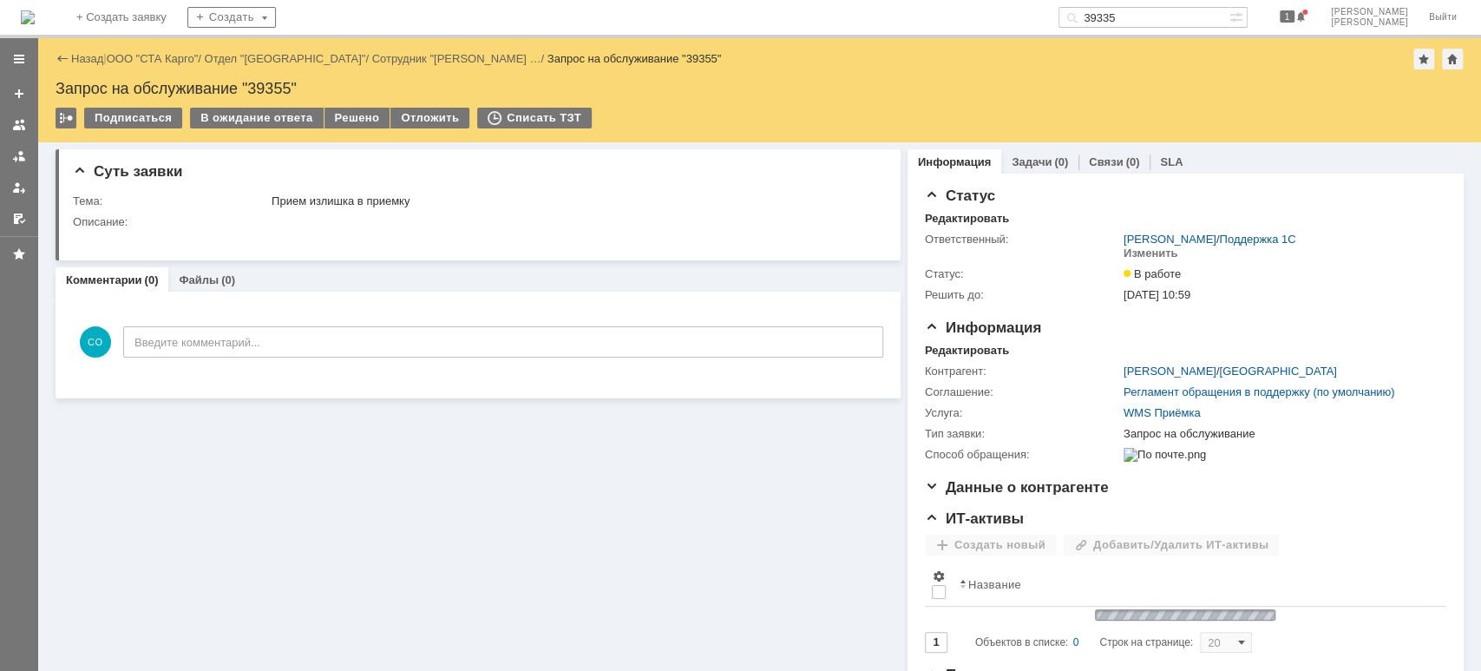
scroll to position [0, 0]
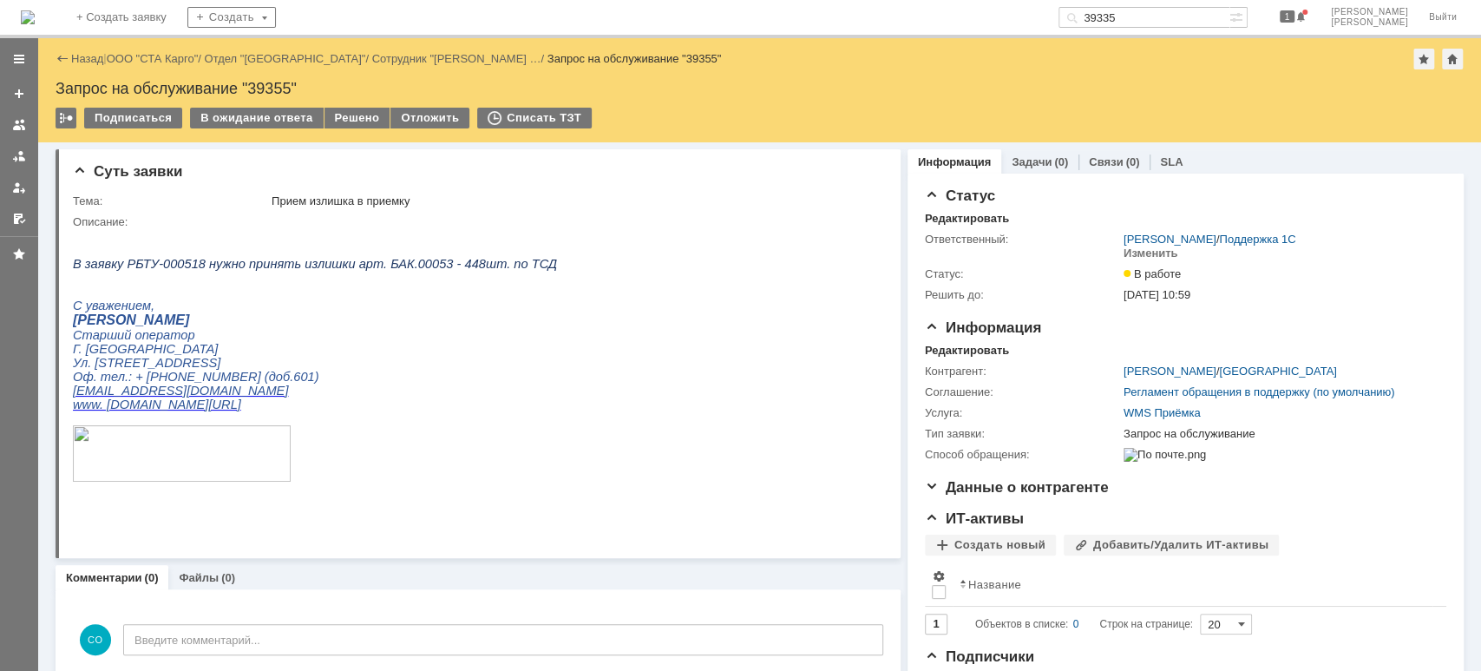
click at [180, 56] on link "ООО "СТА Карго"" at bounding box center [153, 58] width 92 height 13
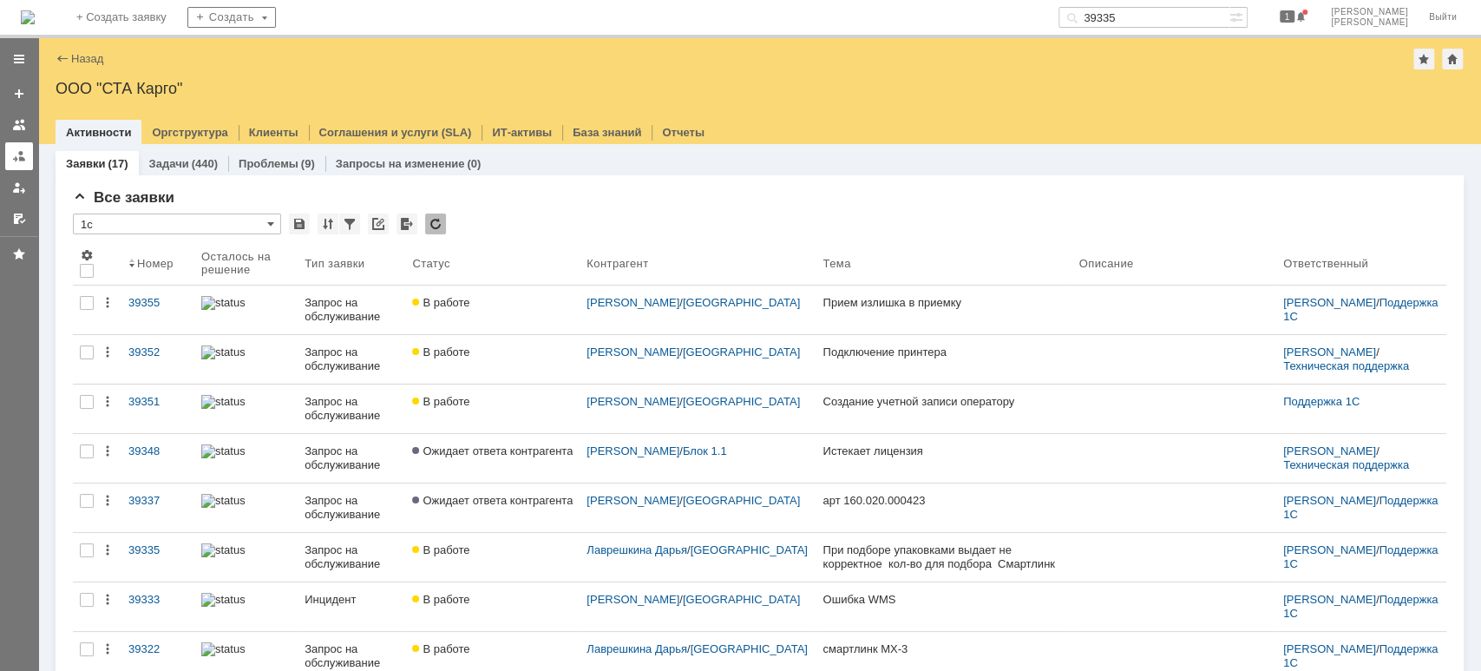
click at [15, 145] on link at bounding box center [19, 156] width 28 height 28
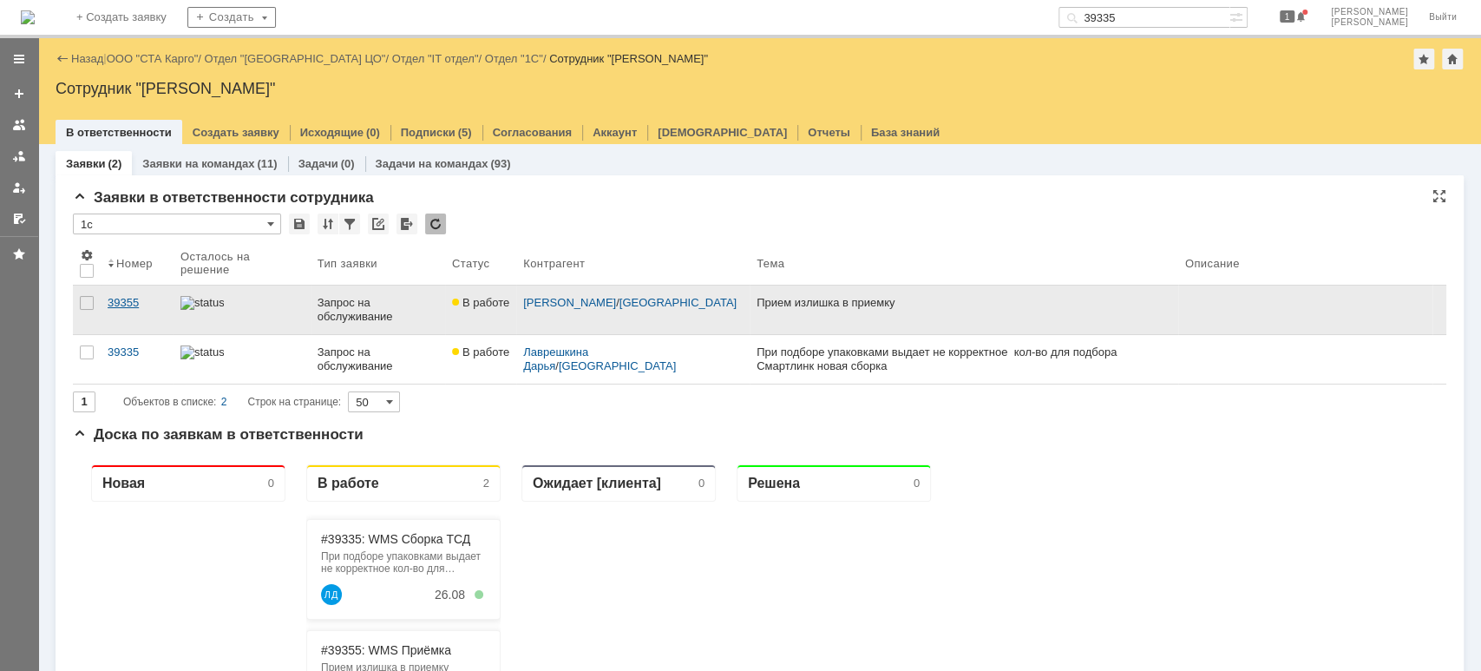
click at [140, 301] on div "39355" at bounding box center [137, 303] width 59 height 14
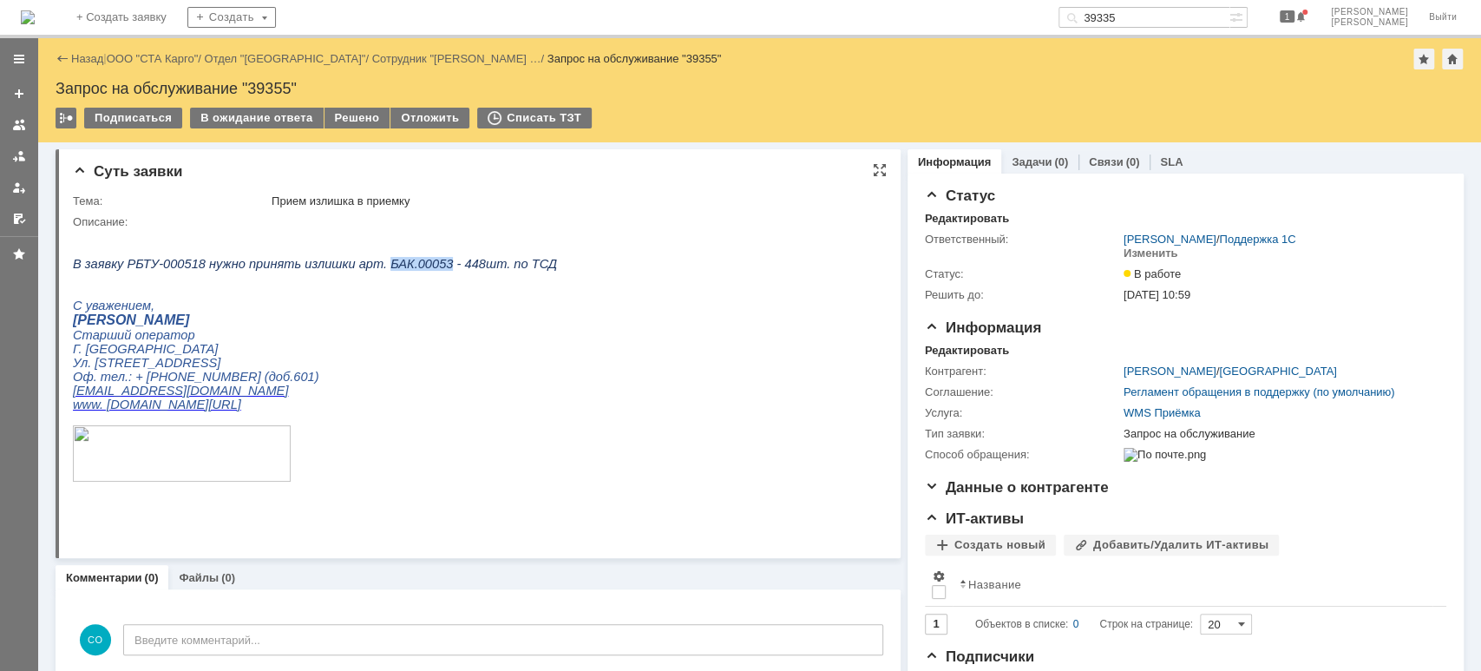
drag, startPoint x: 410, startPoint y: 266, endPoint x: 361, endPoint y: 270, distance: 49.6
click at [361, 270] on span "В заявку РБТУ-000518 нужно принять излишки арт. БАК.00053 - 448шт. по ТСД" at bounding box center [315, 264] width 484 height 14
copy span "БАК.00053"
click at [426, 269] on span "В заявку РБТУ-000518 нужно принять излишки арт. БАК.00053 - 448шт. по ТСД" at bounding box center [315, 264] width 484 height 14
drag, startPoint x: 420, startPoint y: 268, endPoint x: 364, endPoint y: 265, distance: 56.5
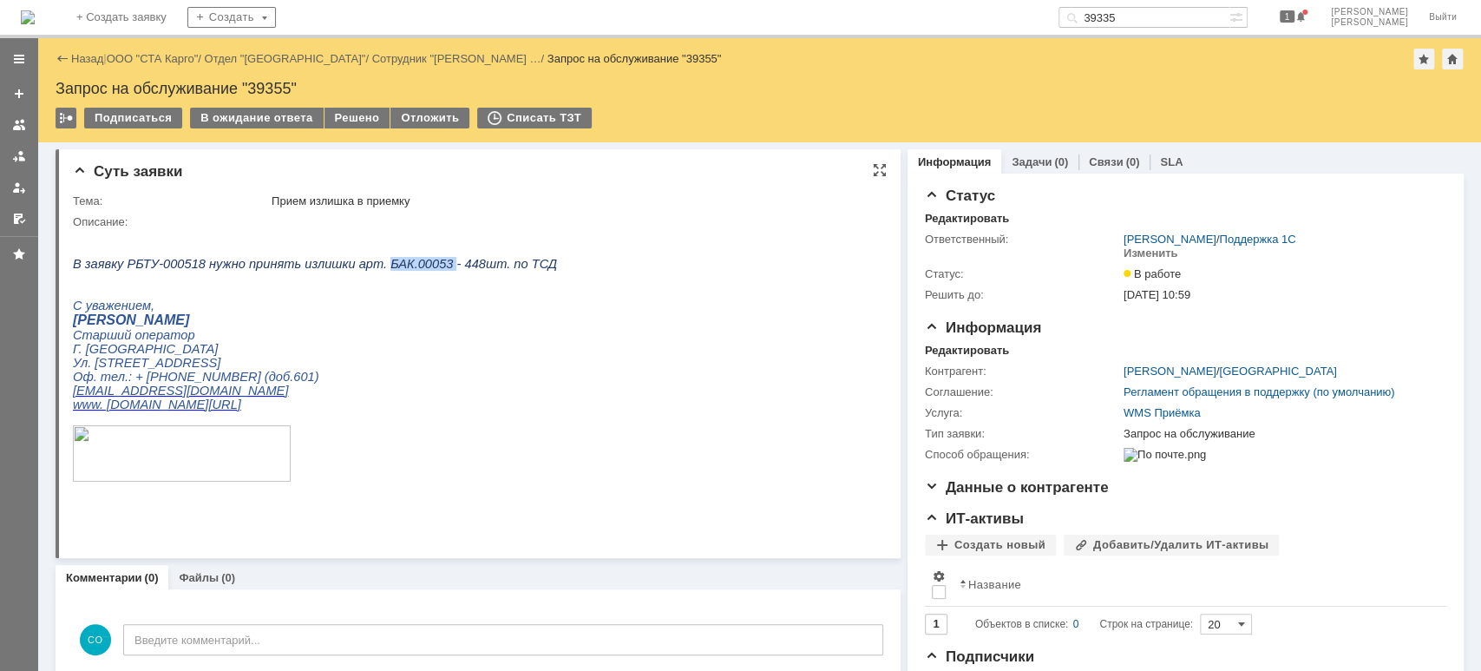
click at [362, 264] on span "В заявку РБТУ-000518 нужно принять излишки арт. БАК.00053 - 448шт. по ТСД" at bounding box center [315, 264] width 484 height 14
copy span "БАК.00053"
click at [413, 267] on span "В заявку РБТУ-000518 нужно принять излишки арт. БАК.00053 - 448шт. по ТСД" at bounding box center [315, 264] width 484 height 14
drag, startPoint x: 415, startPoint y: 263, endPoint x: 363, endPoint y: 264, distance: 52.1
click at [362, 262] on span "В заявку РБТУ-000518 нужно принять излишки арт. БАК.00053 - 448шт. по ТСД" at bounding box center [315, 264] width 484 height 14
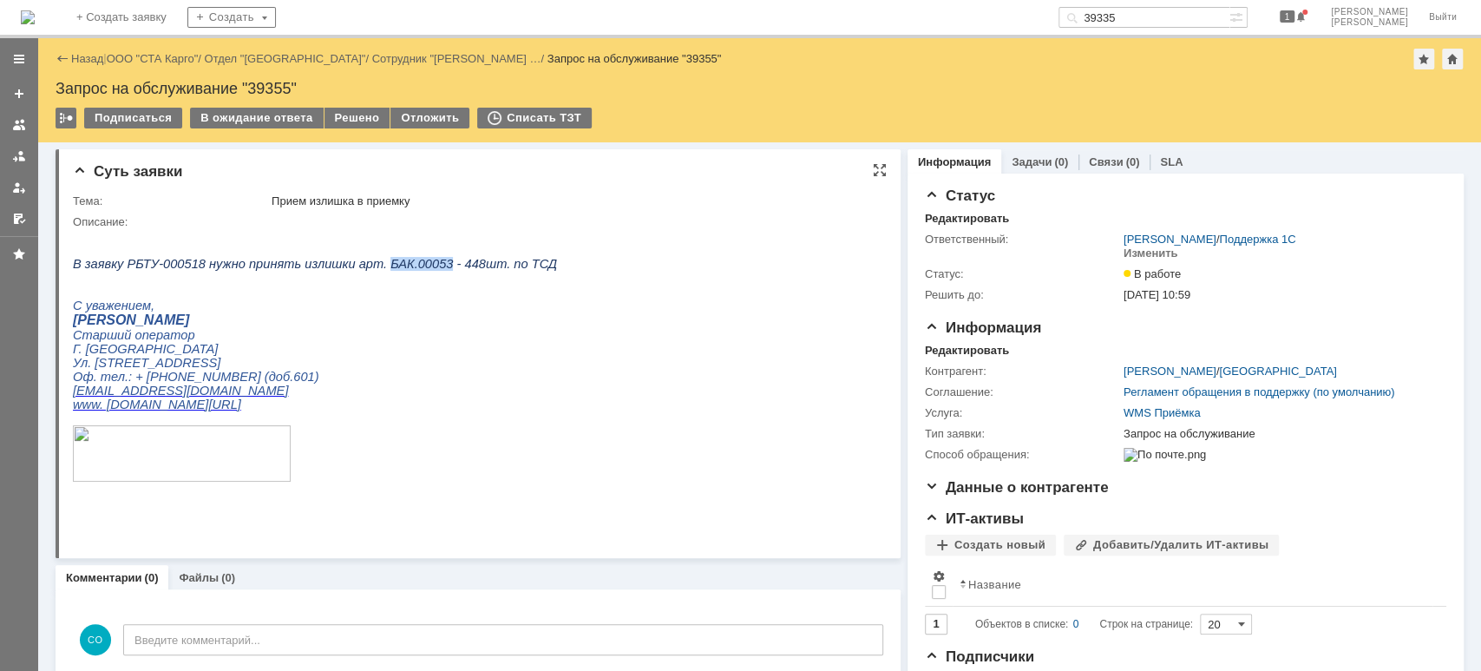
copy span "БАК.00053"
click at [781, 384] on html "В заявку РБТУ-000518 нужно принять излишки арт. БАК.00053 - 448шт. по ТСД С ува…" at bounding box center [470, 370] width 795 height 283
